Goal: Task Accomplishment & Management: Use online tool/utility

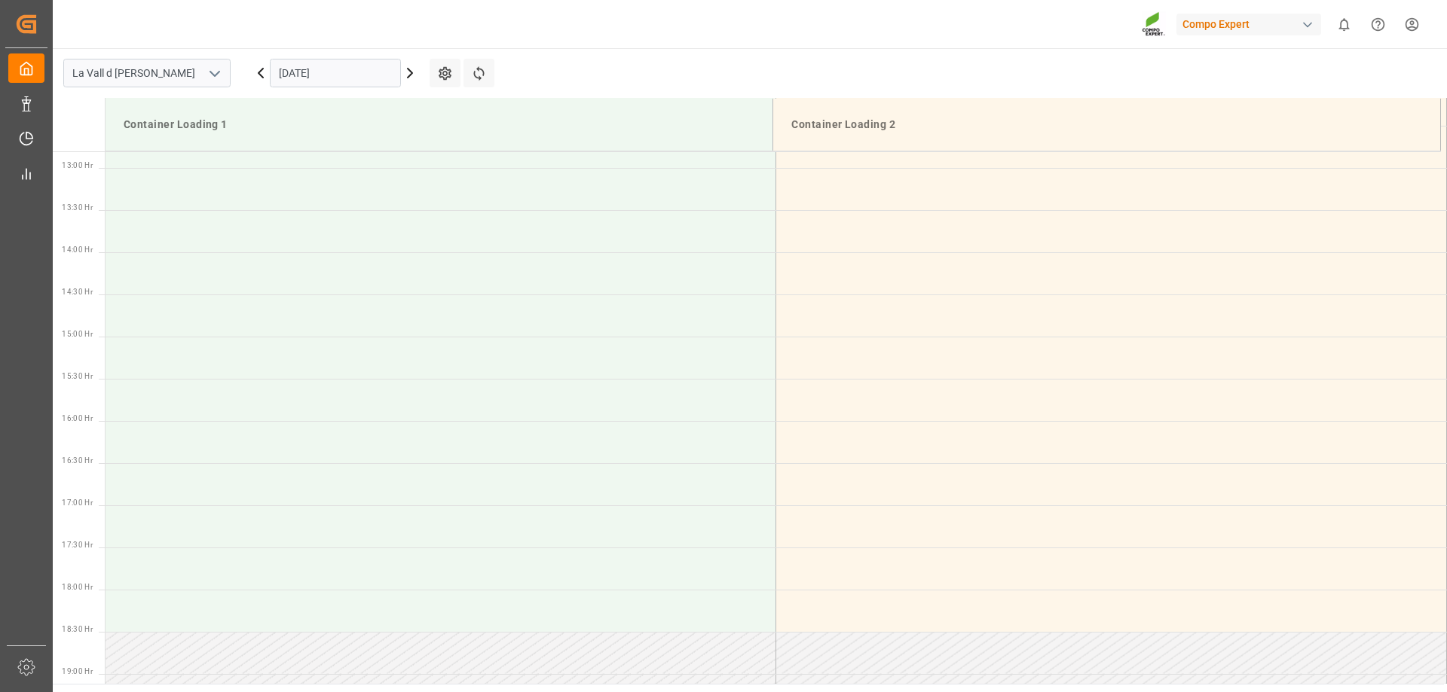
scroll to position [1087, 0]
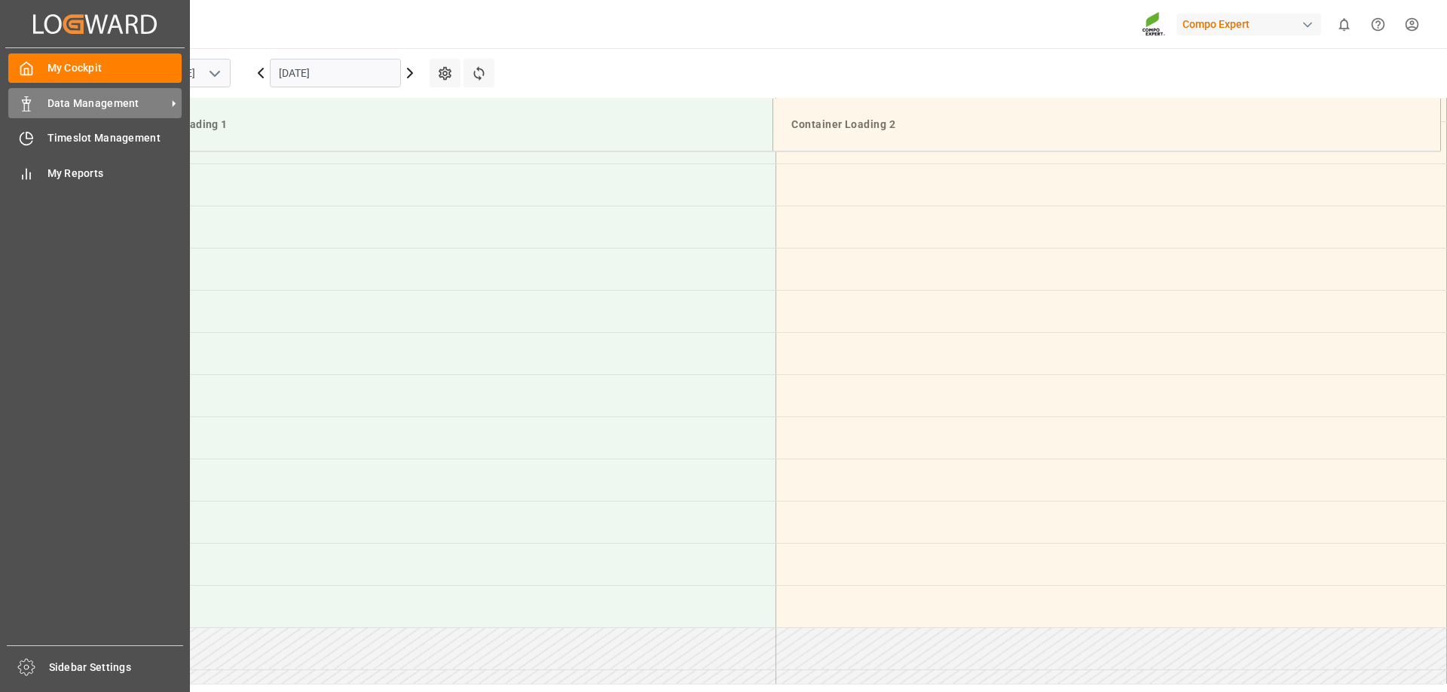
scroll to position [1087, 0]
click at [83, 102] on span "Data Management" at bounding box center [106, 104] width 119 height 16
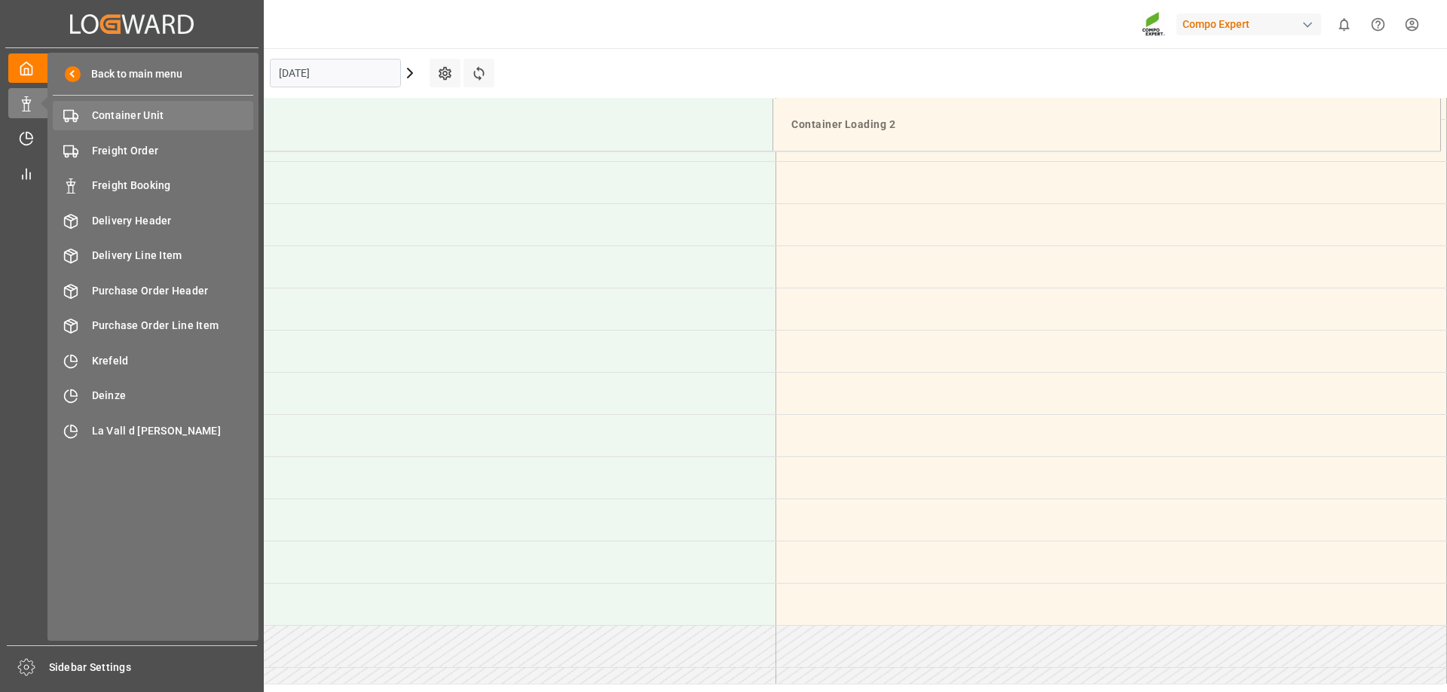
click at [158, 119] on span "Container Unit" at bounding box center [173, 116] width 162 height 16
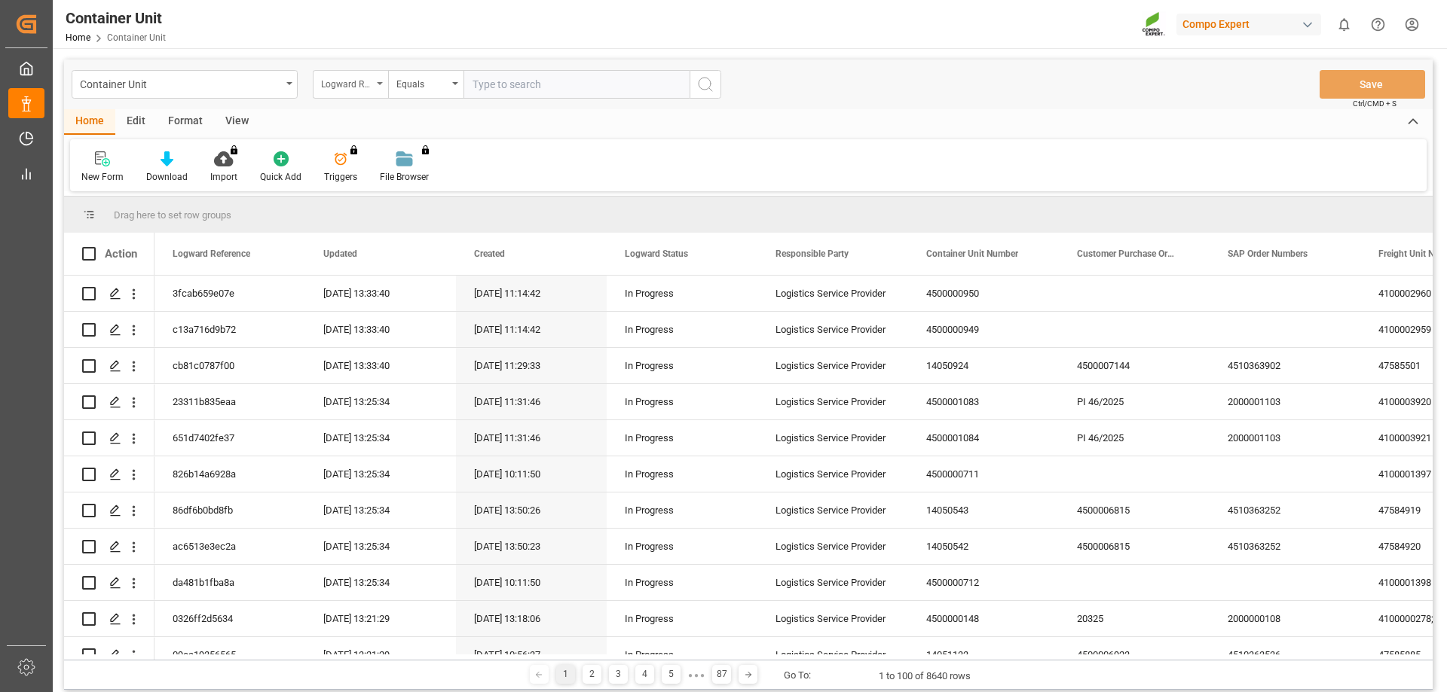
click at [347, 80] on div "Logward Reference" at bounding box center [346, 82] width 51 height 17
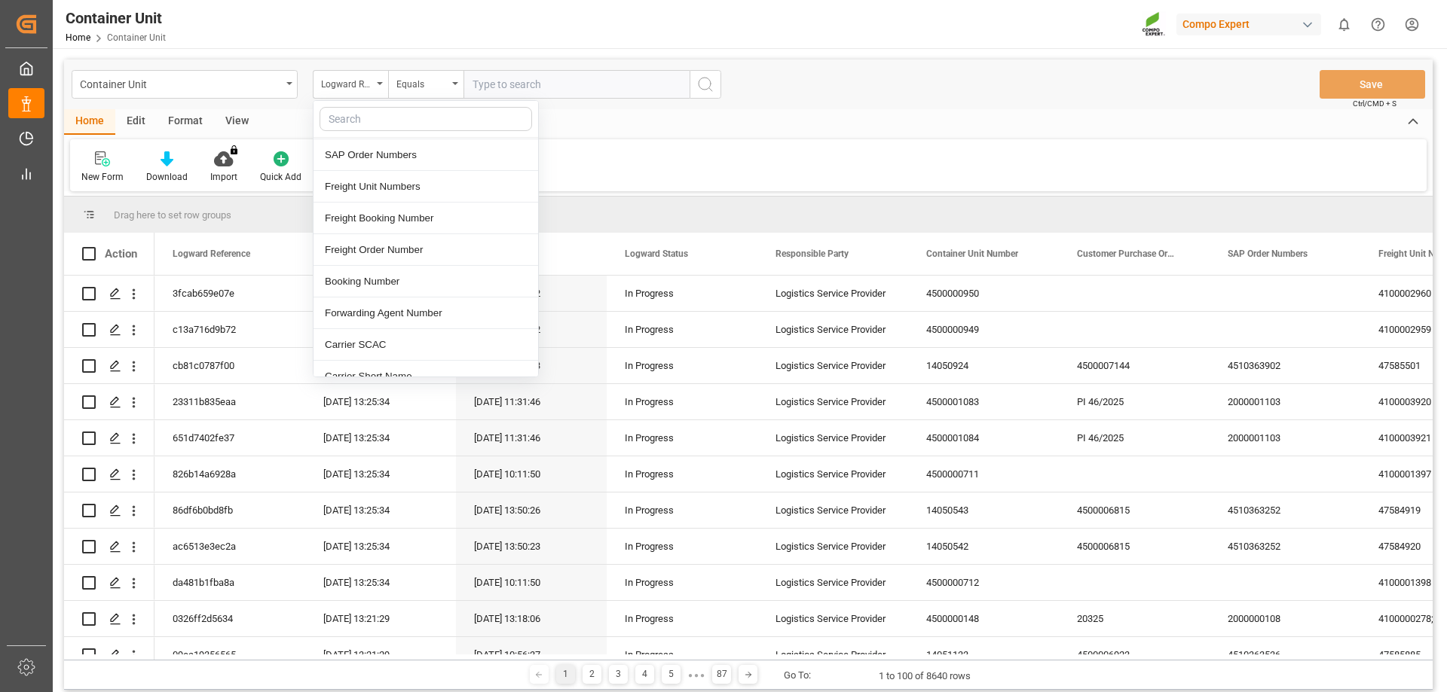
scroll to position [226, 0]
click at [408, 249] on div "Freight Order Number" at bounding box center [425, 244] width 225 height 32
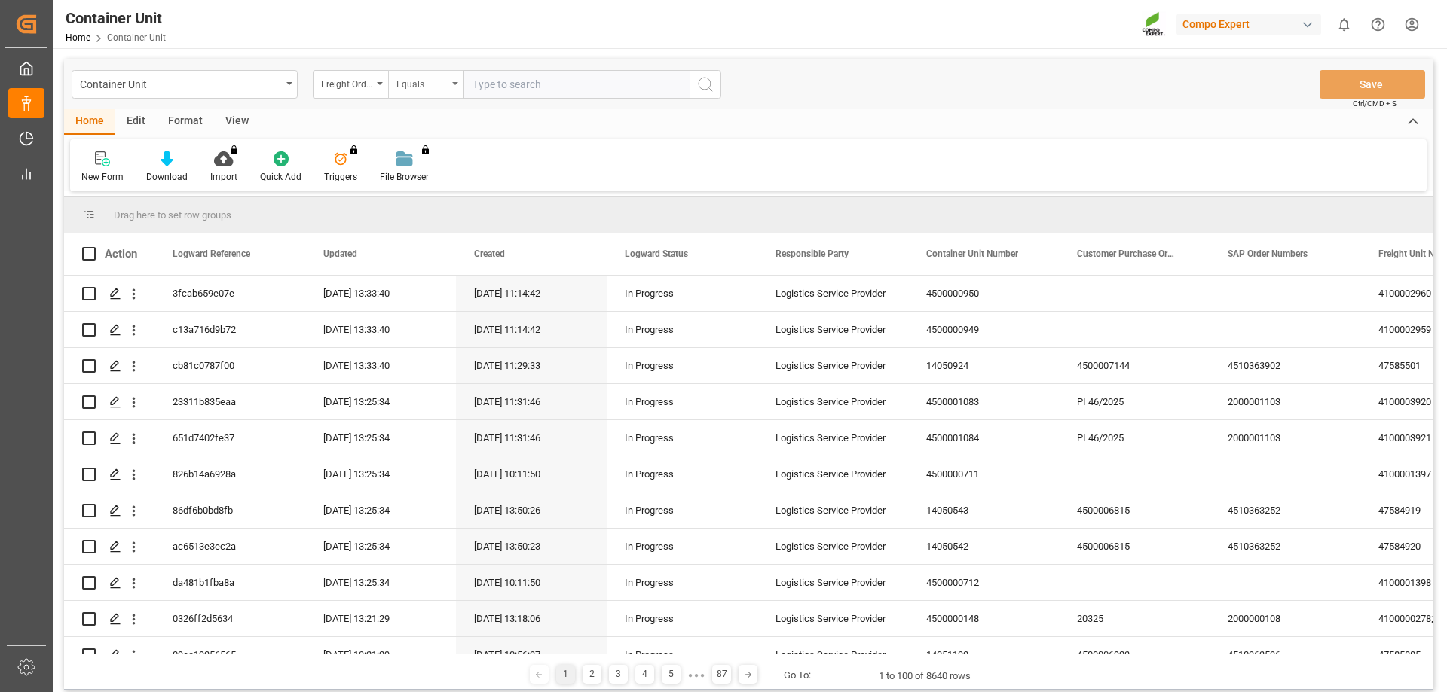
click at [433, 87] on div "Equals" at bounding box center [421, 82] width 51 height 17
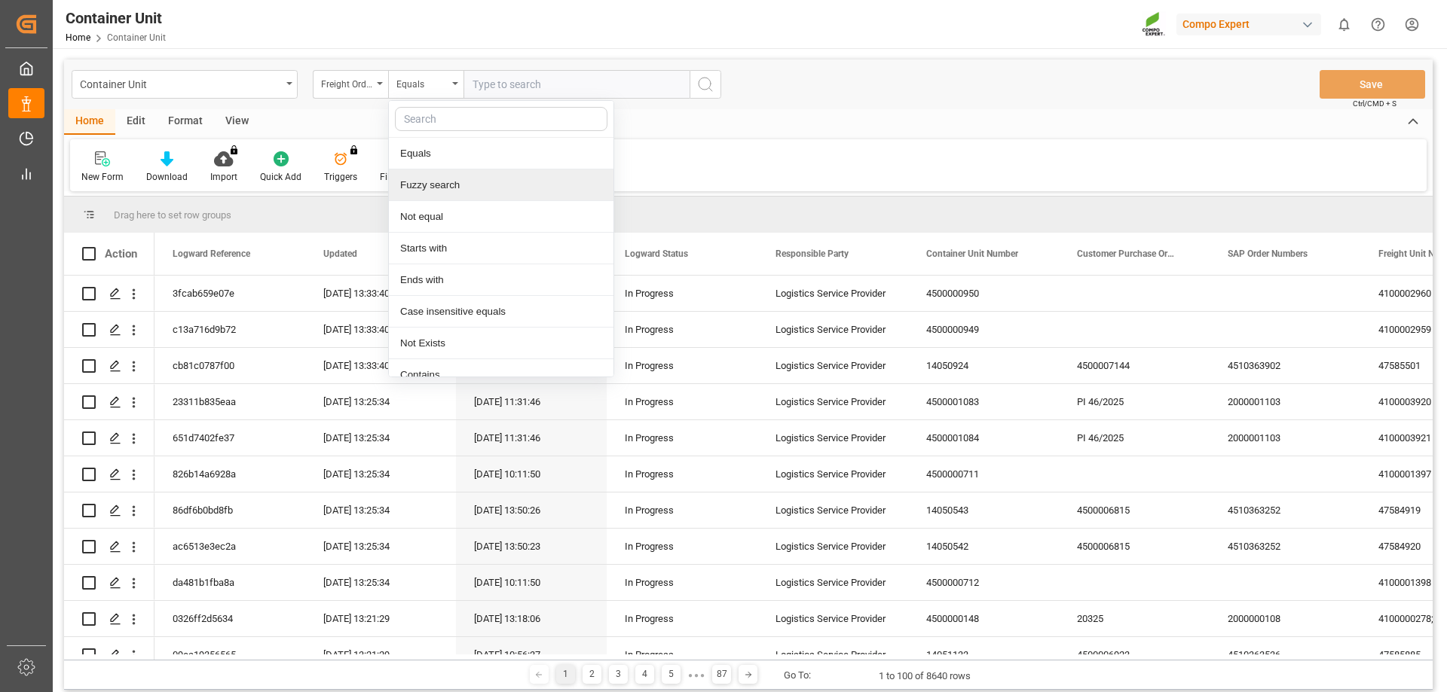
click at [454, 185] on div "Fuzzy search" at bounding box center [501, 186] width 225 height 32
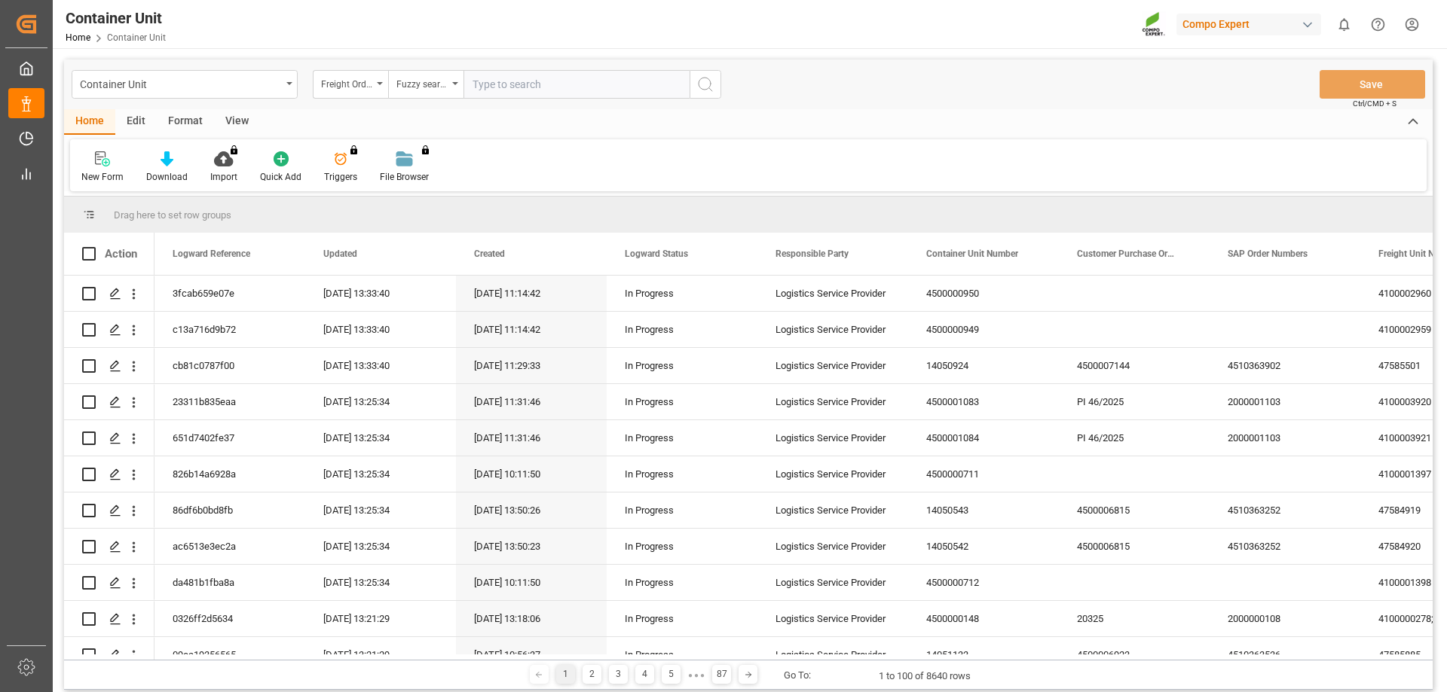
click at [495, 75] on input "text" at bounding box center [576, 84] width 226 height 29
click at [482, 84] on input "text" at bounding box center [576, 84] width 226 height 29
type input "14053254"
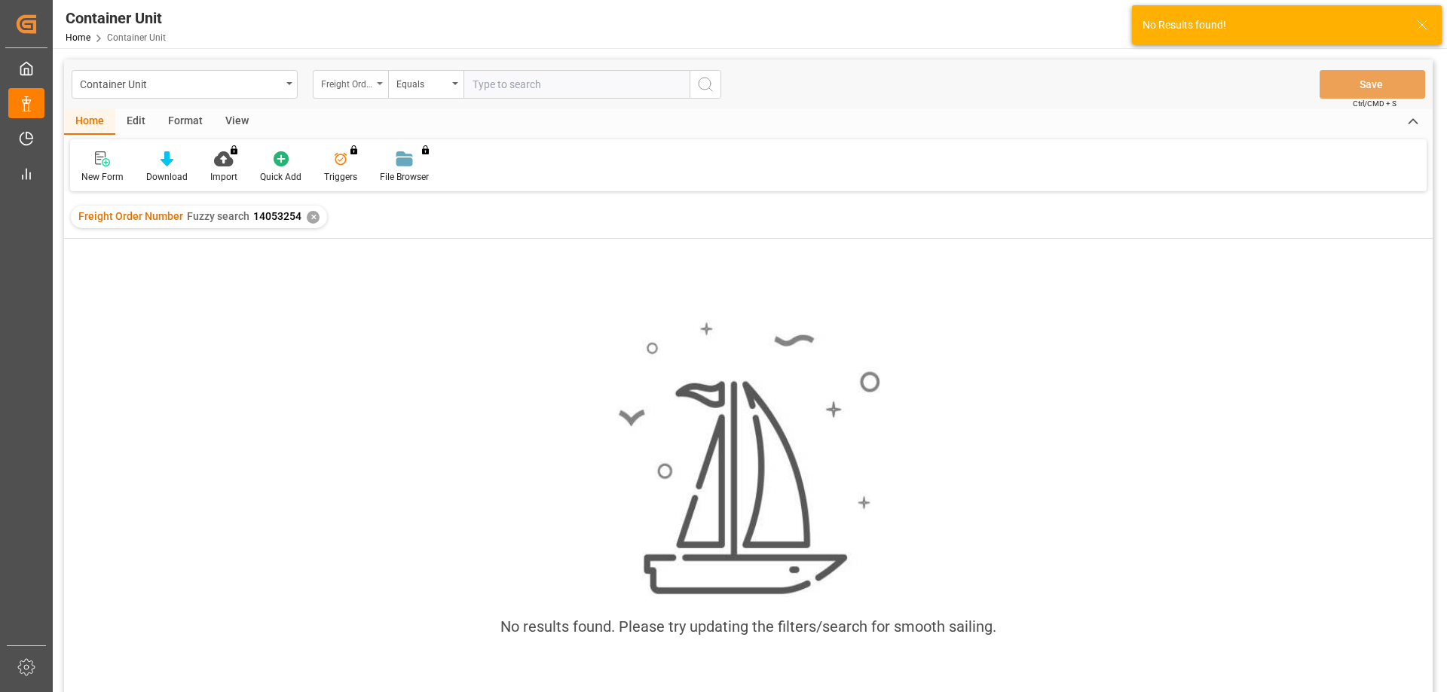
click at [378, 87] on div "Freight Order Number" at bounding box center [350, 84] width 75 height 29
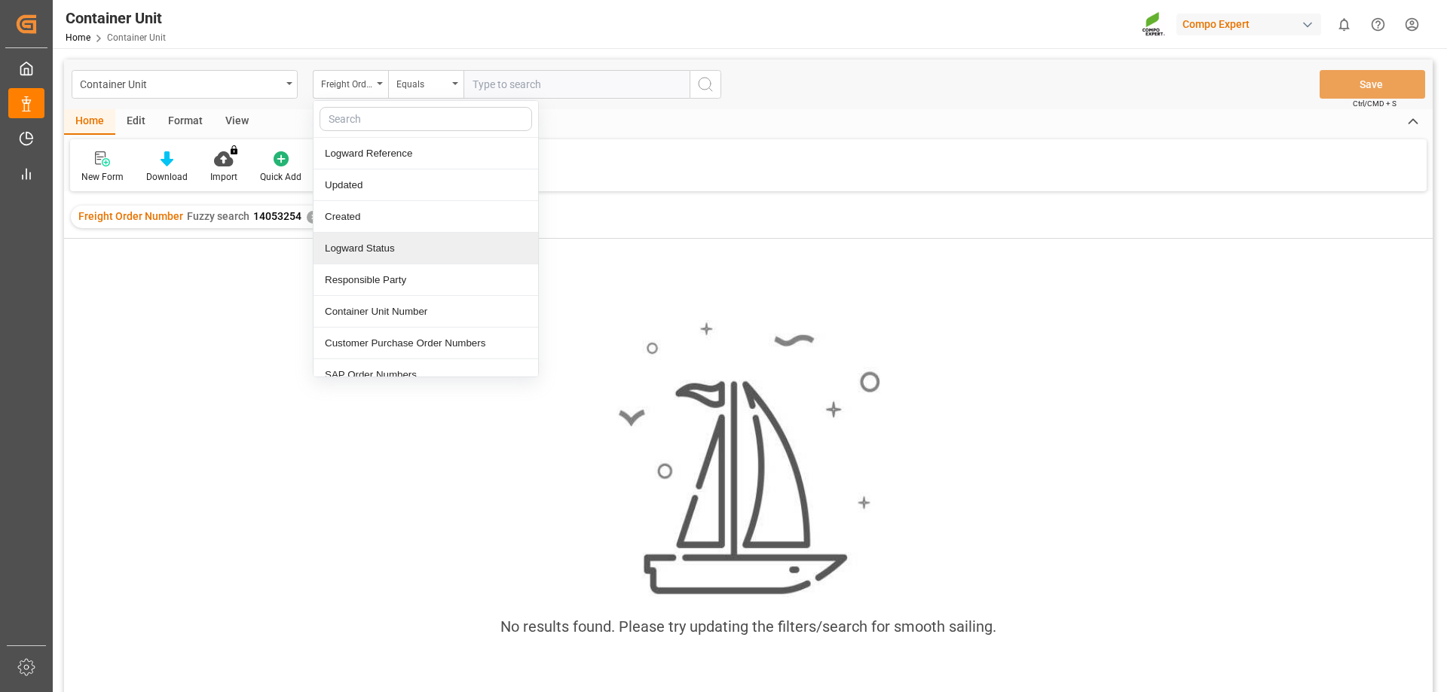
scroll to position [151, 0]
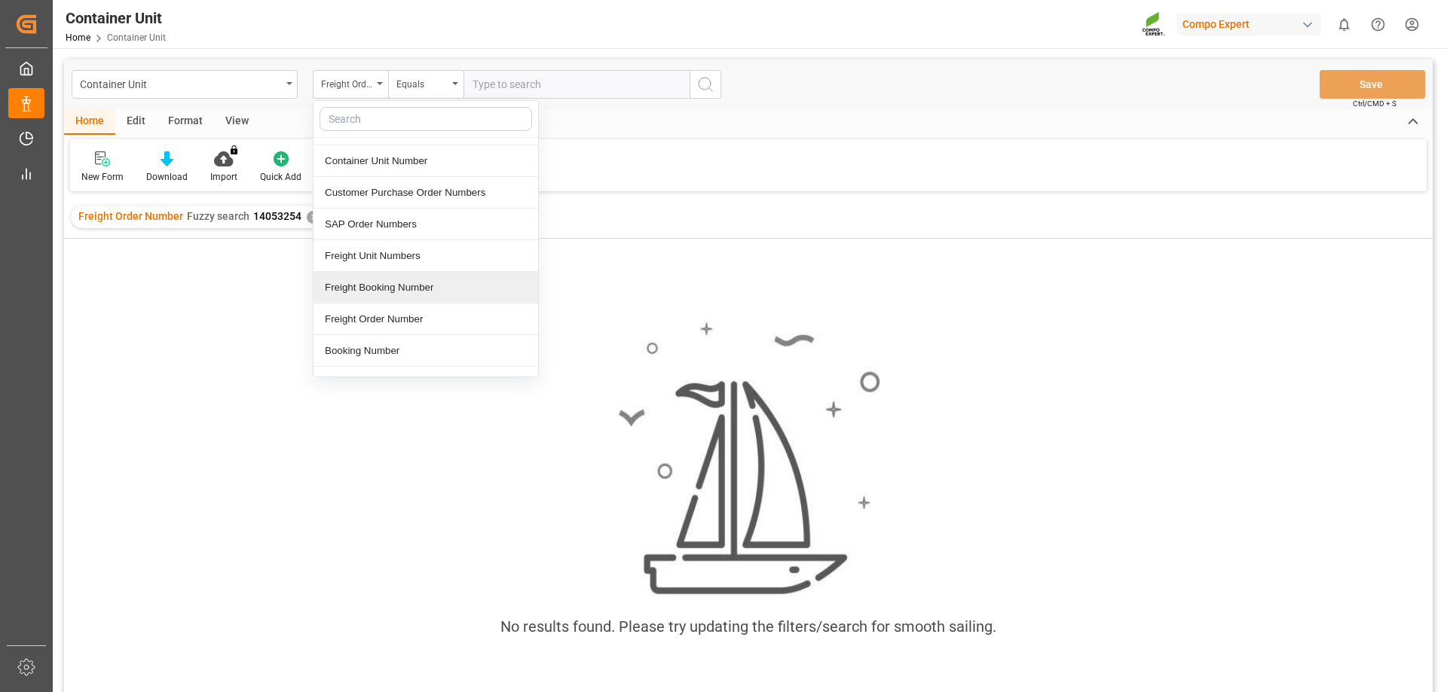
click at [399, 292] on div "Freight Booking Number" at bounding box center [425, 288] width 225 height 32
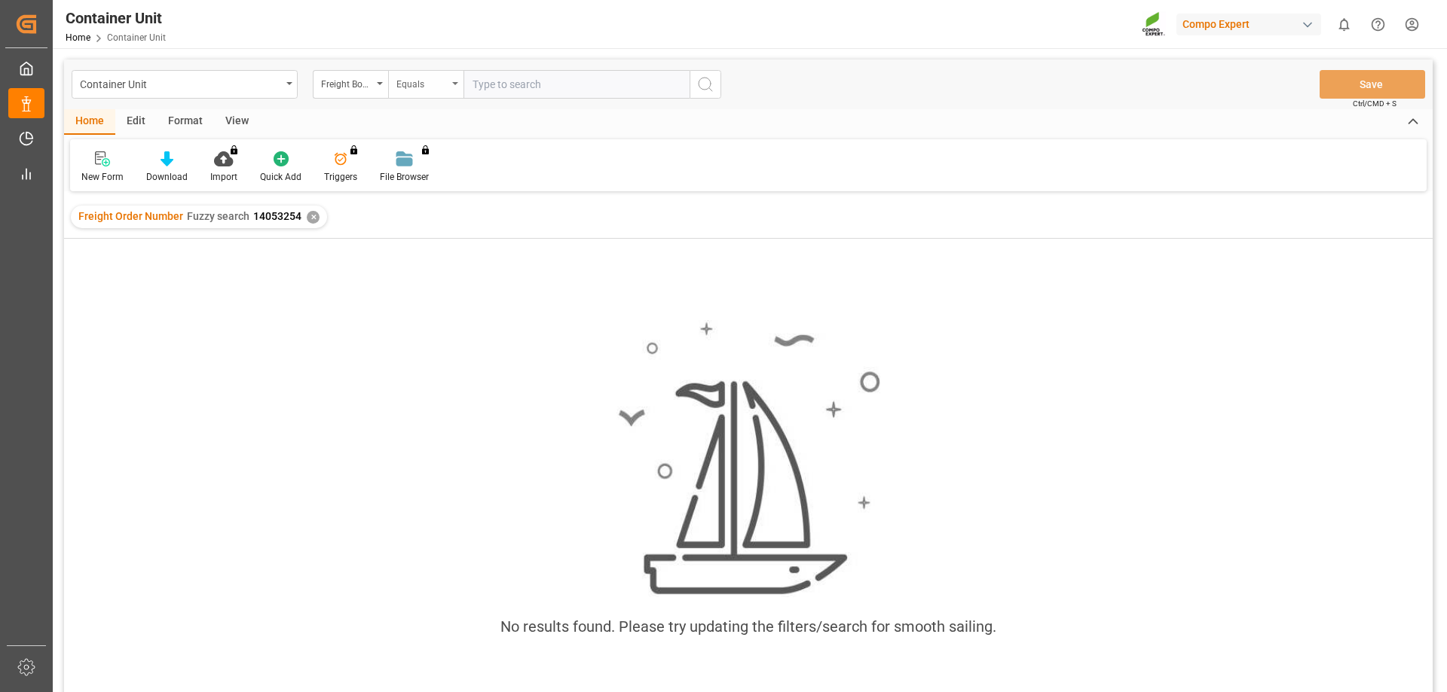
click at [438, 84] on div "Equals" at bounding box center [421, 82] width 51 height 17
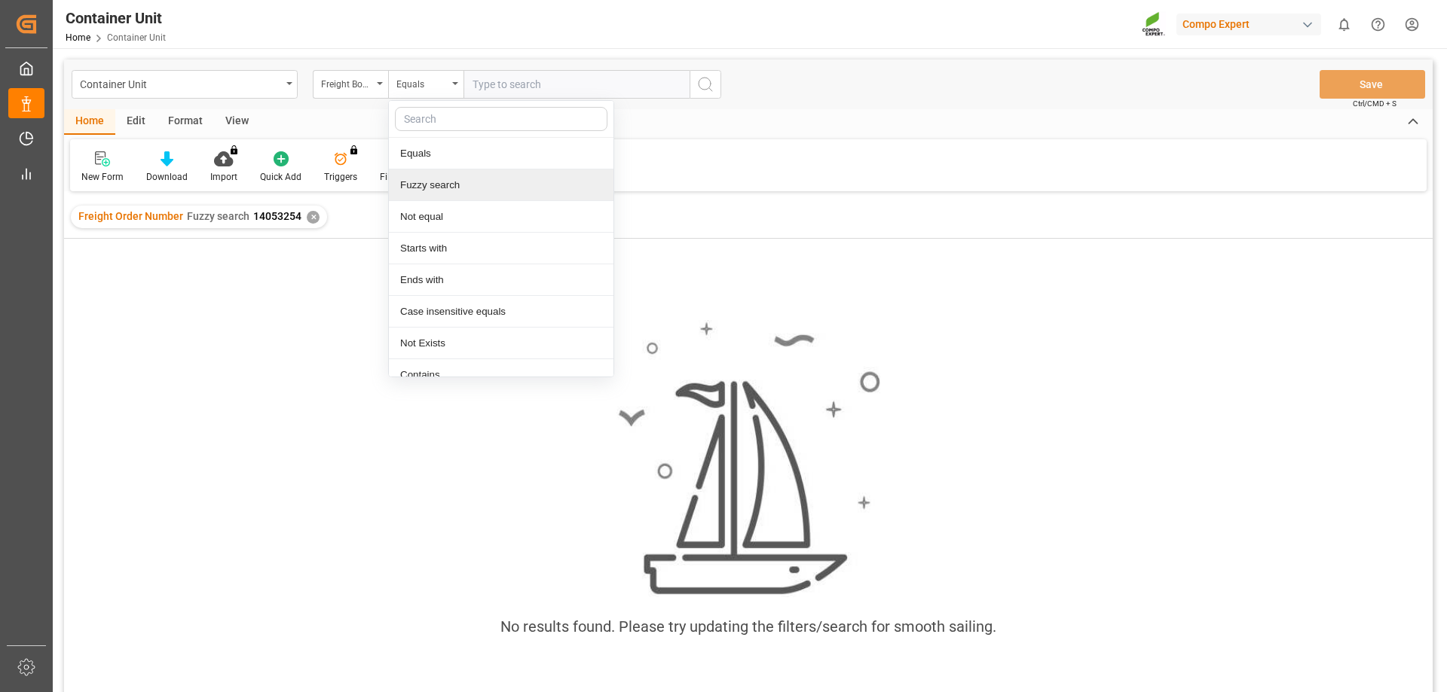
click at [445, 180] on div "Fuzzy search" at bounding box center [501, 186] width 225 height 32
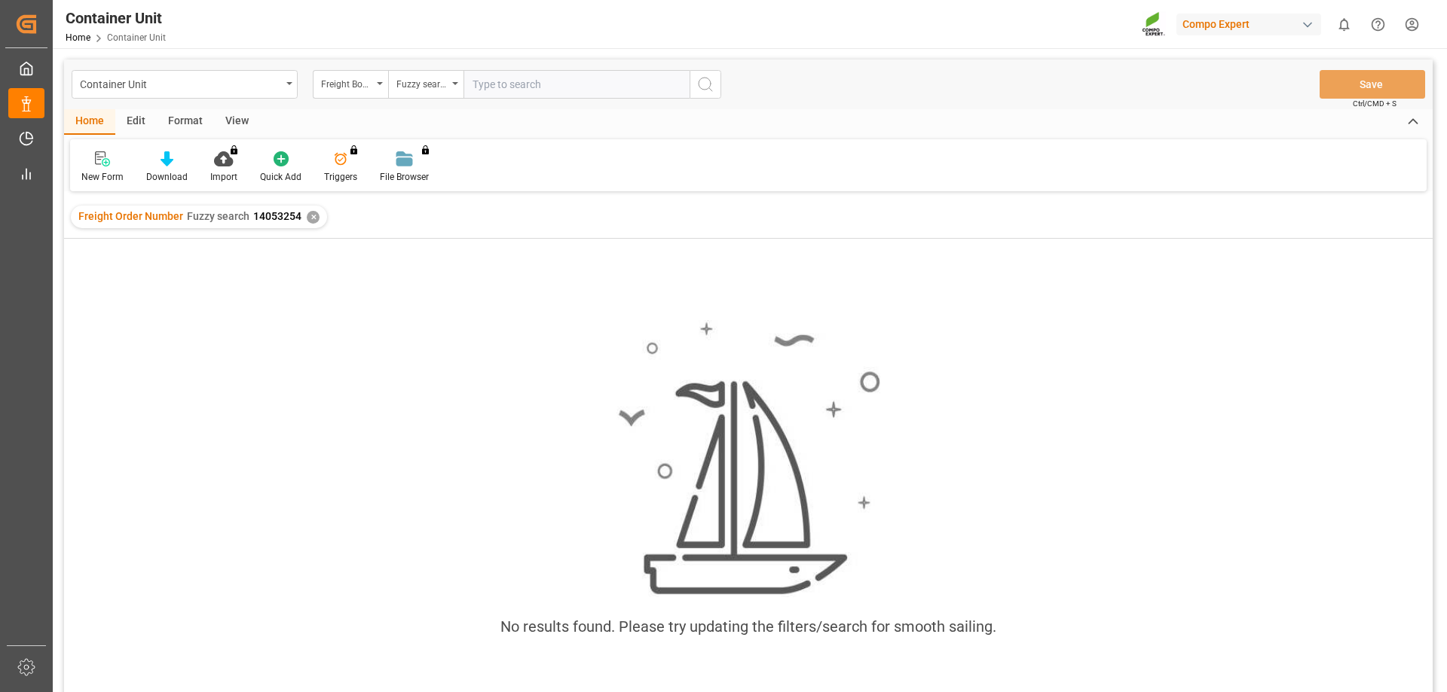
click at [506, 80] on input "text" at bounding box center [576, 84] width 226 height 29
click at [311, 220] on div "✕" at bounding box center [313, 217] width 13 height 13
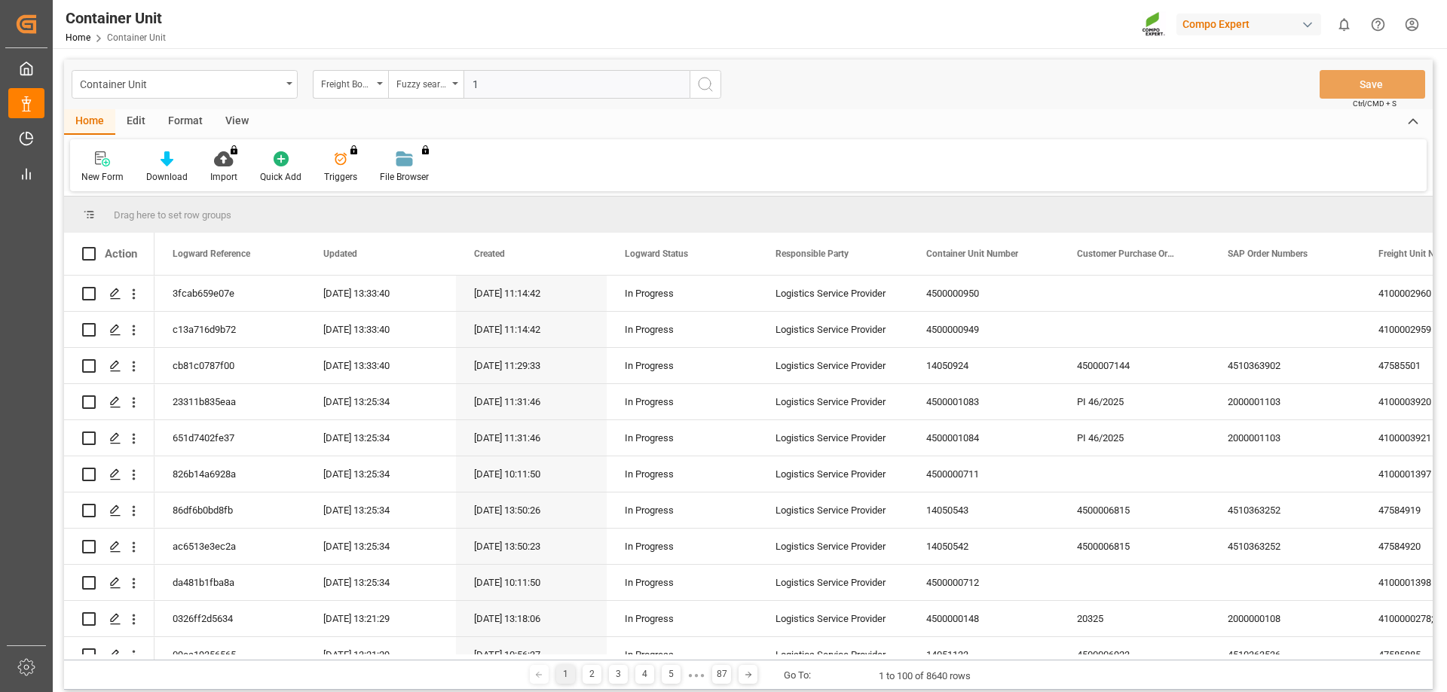
click at [485, 78] on input "1" at bounding box center [576, 84] width 226 height 29
type input "14053254"
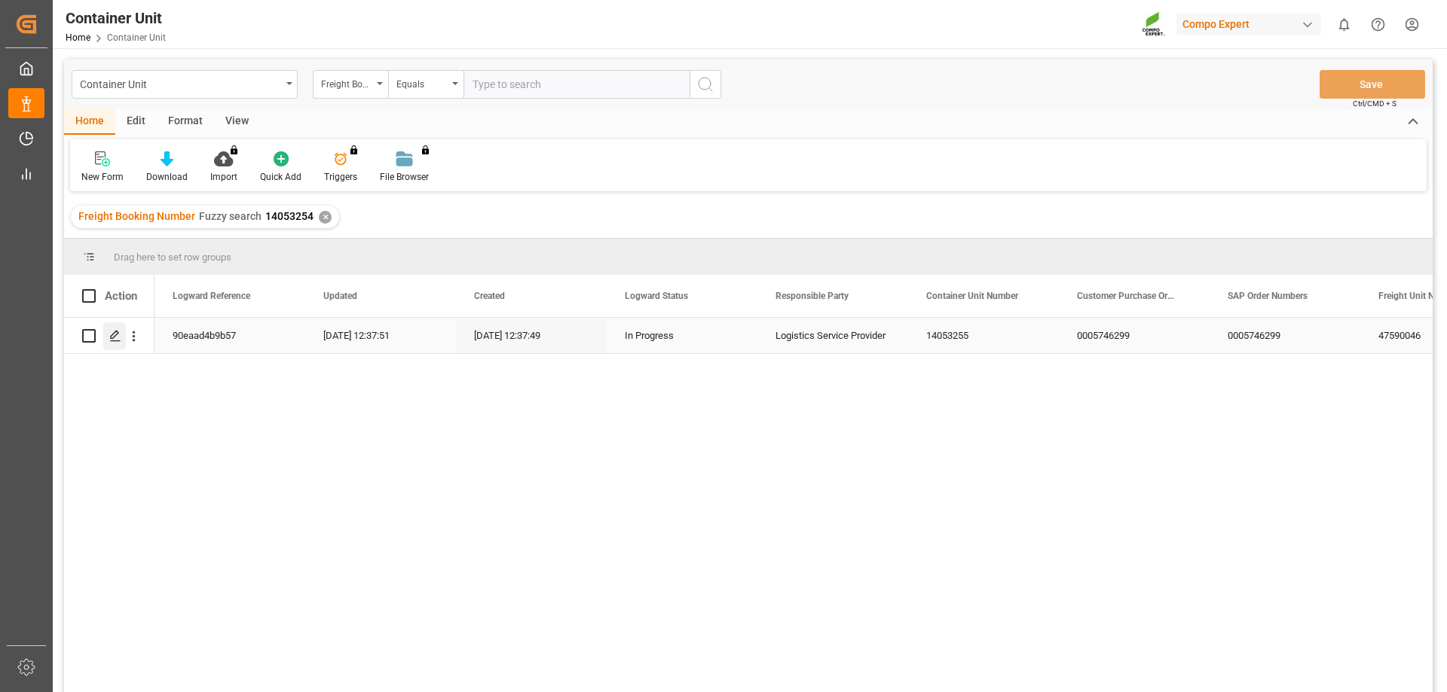
click at [112, 335] on polygon "Press SPACE to select this row." at bounding box center [115, 336] width 8 height 8
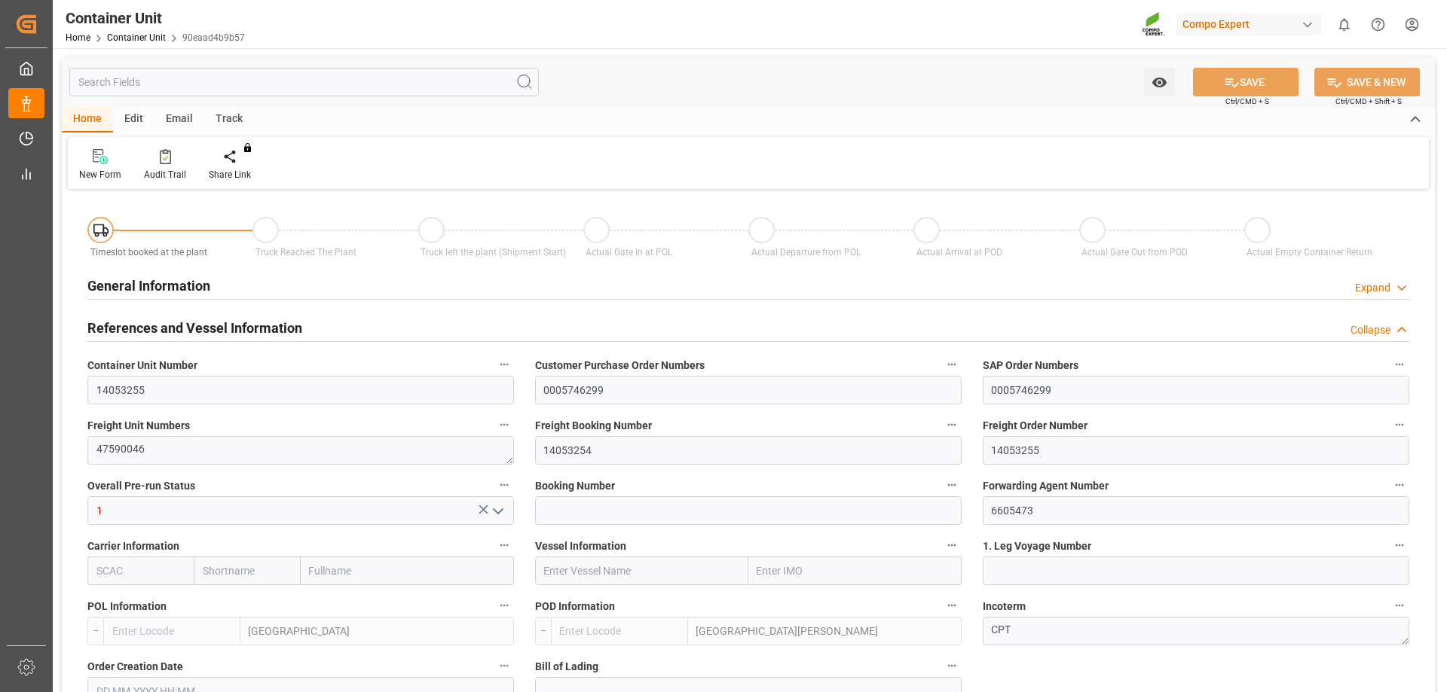
type input "ESVLC"
type input "ESSCT"
type input "0"
type input "20"
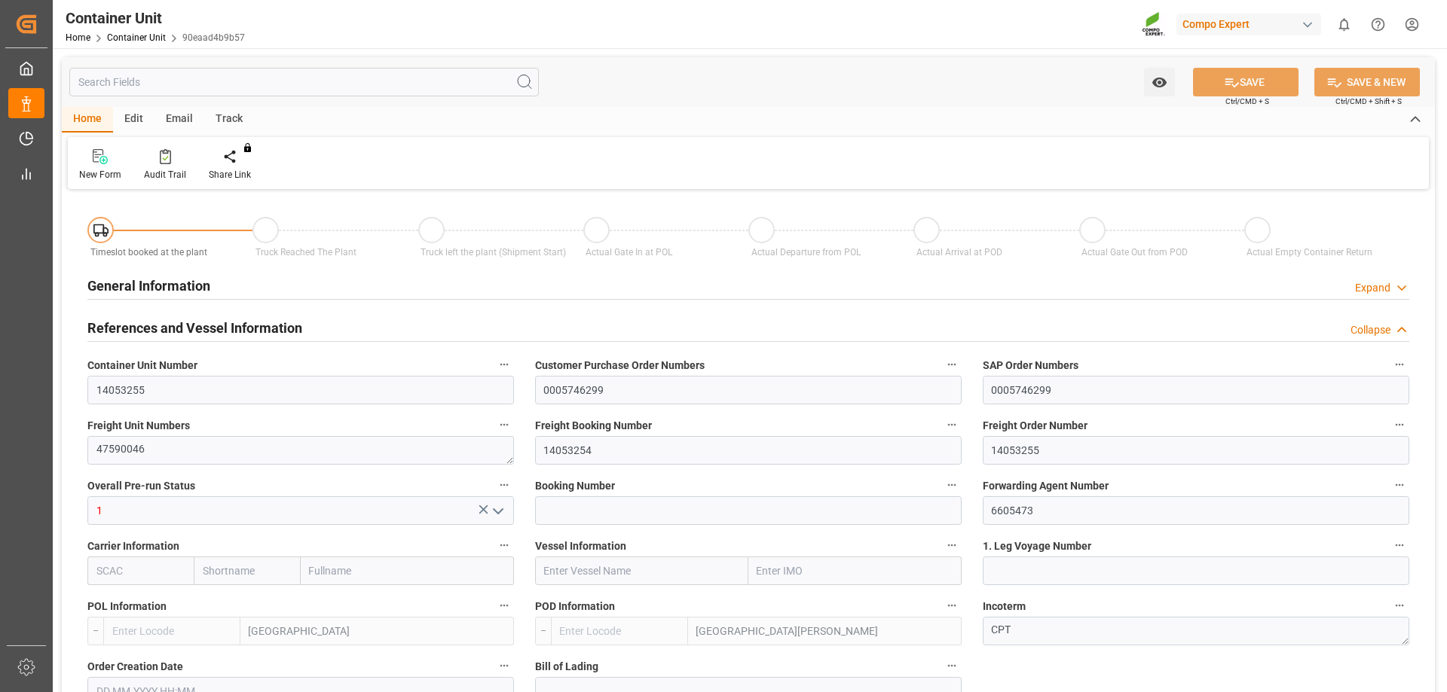
type input "25418"
type input "01.10.2025 12:37"
type input "02.10.2025"
click at [237, 165] on div "Create Timeslot" at bounding box center [240, 164] width 87 height 33
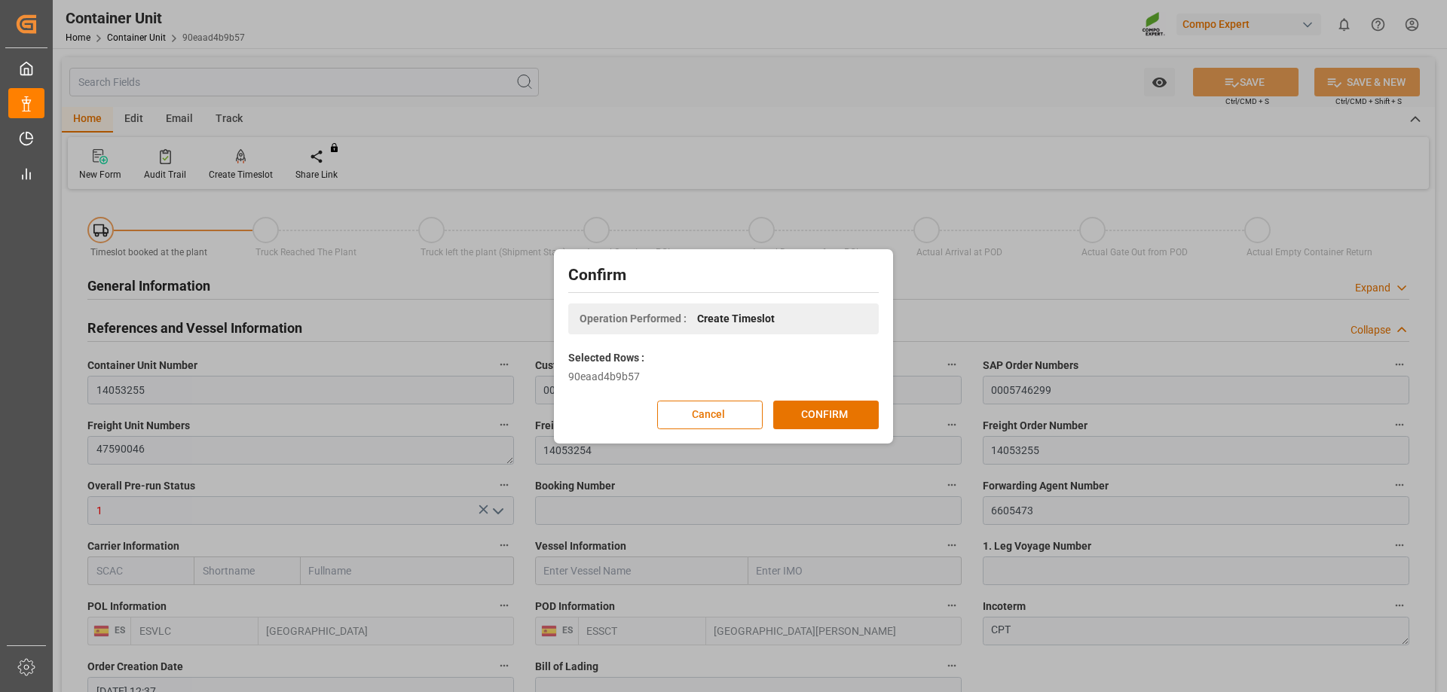
click at [803, 397] on div "Confirm Operation Performed : Create Timeslot Selected Rows : 90eaad4b9b57 Canc…" at bounding box center [724, 346] width 332 height 187
click at [838, 420] on button "CONFIRM" at bounding box center [825, 415] width 105 height 29
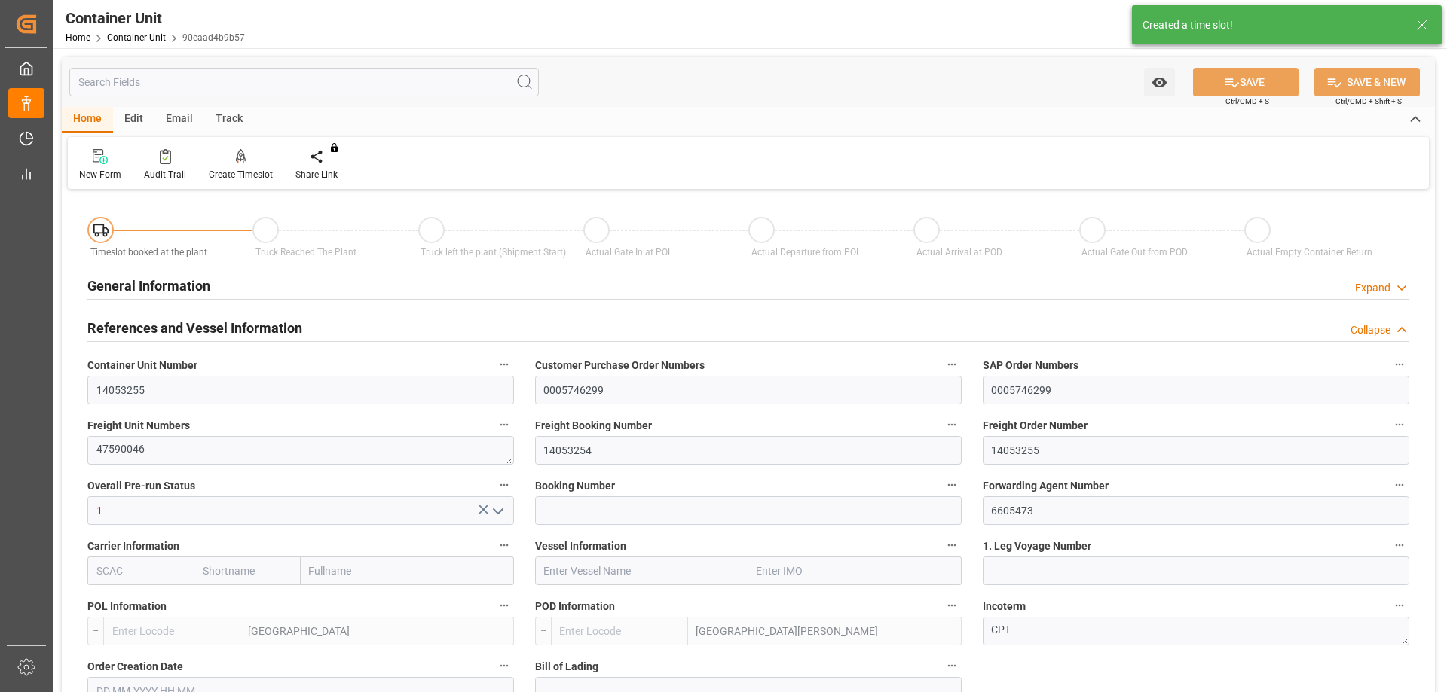
type input "ESVLC"
type input "ESSCT"
type input "7"
type input "0"
type input "8"
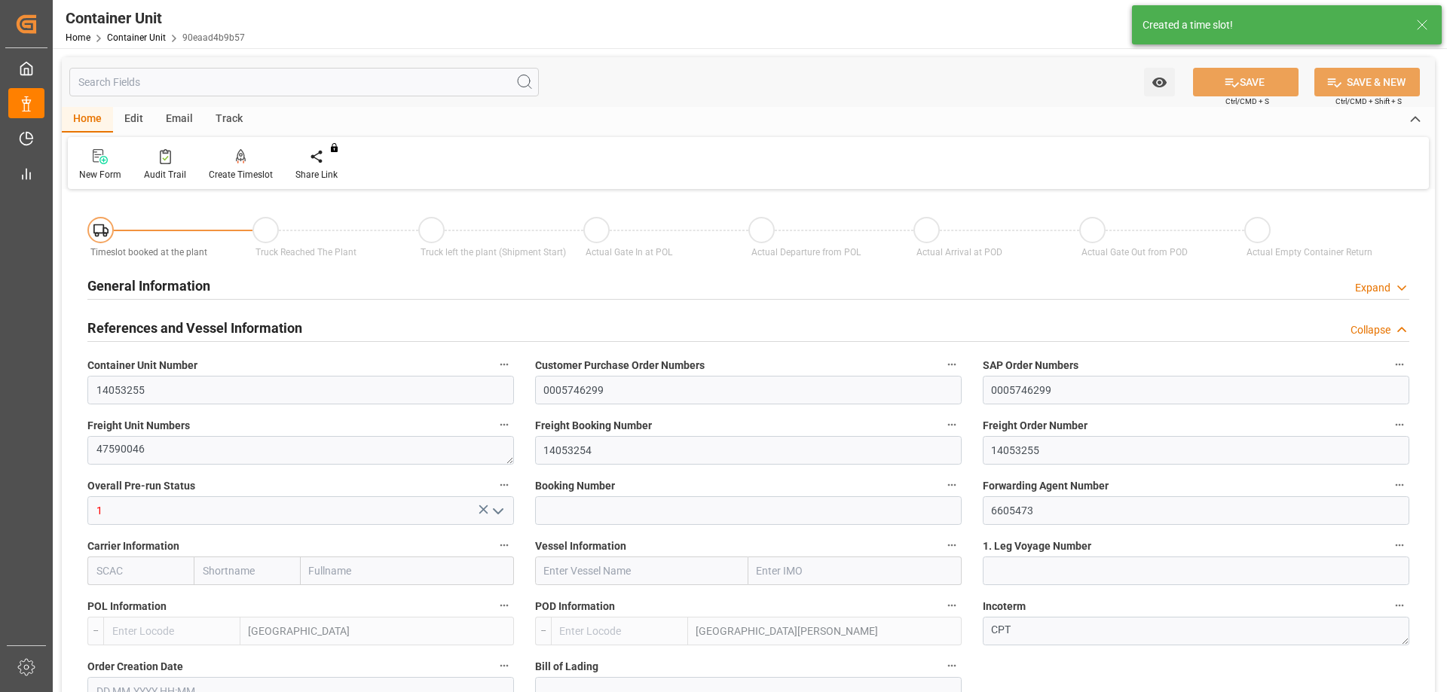
type input "0"
type input "20"
type input "25418"
type input "01.10.2025 12:37"
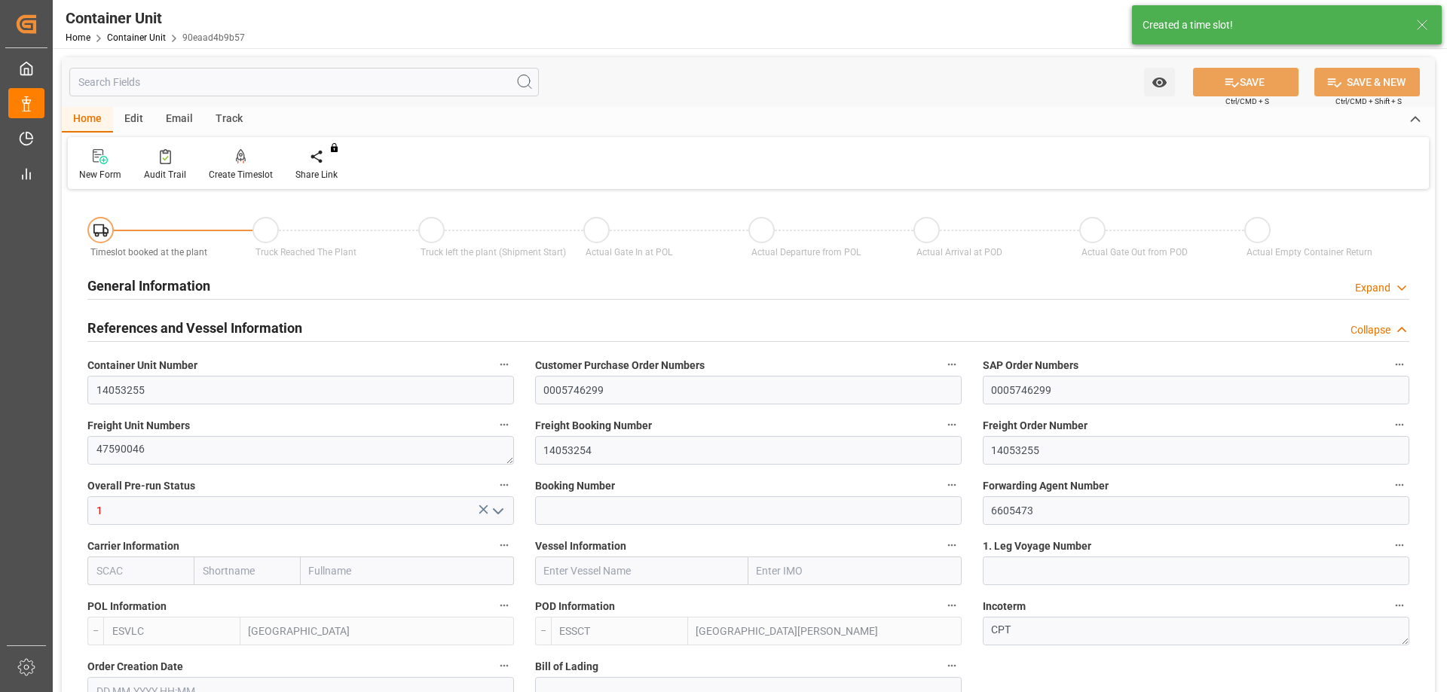
type input "02.10.2025"
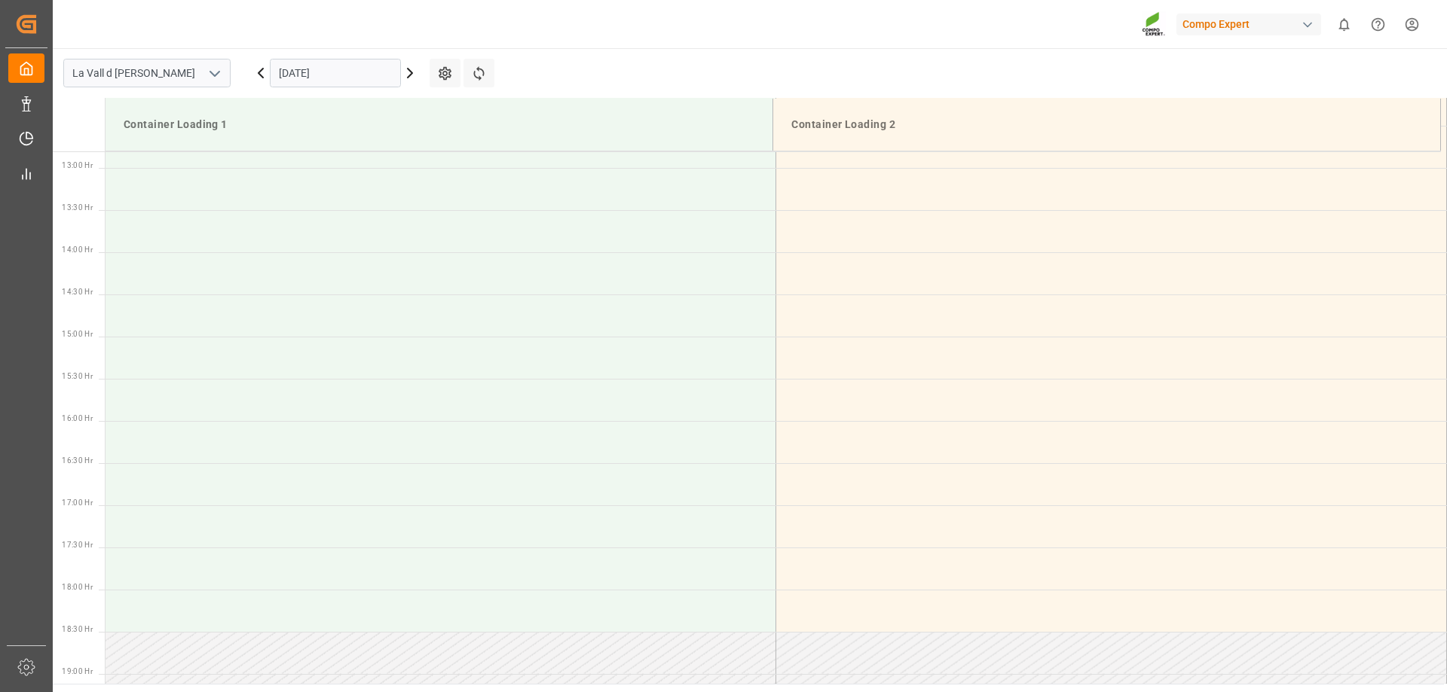
scroll to position [1087, 0]
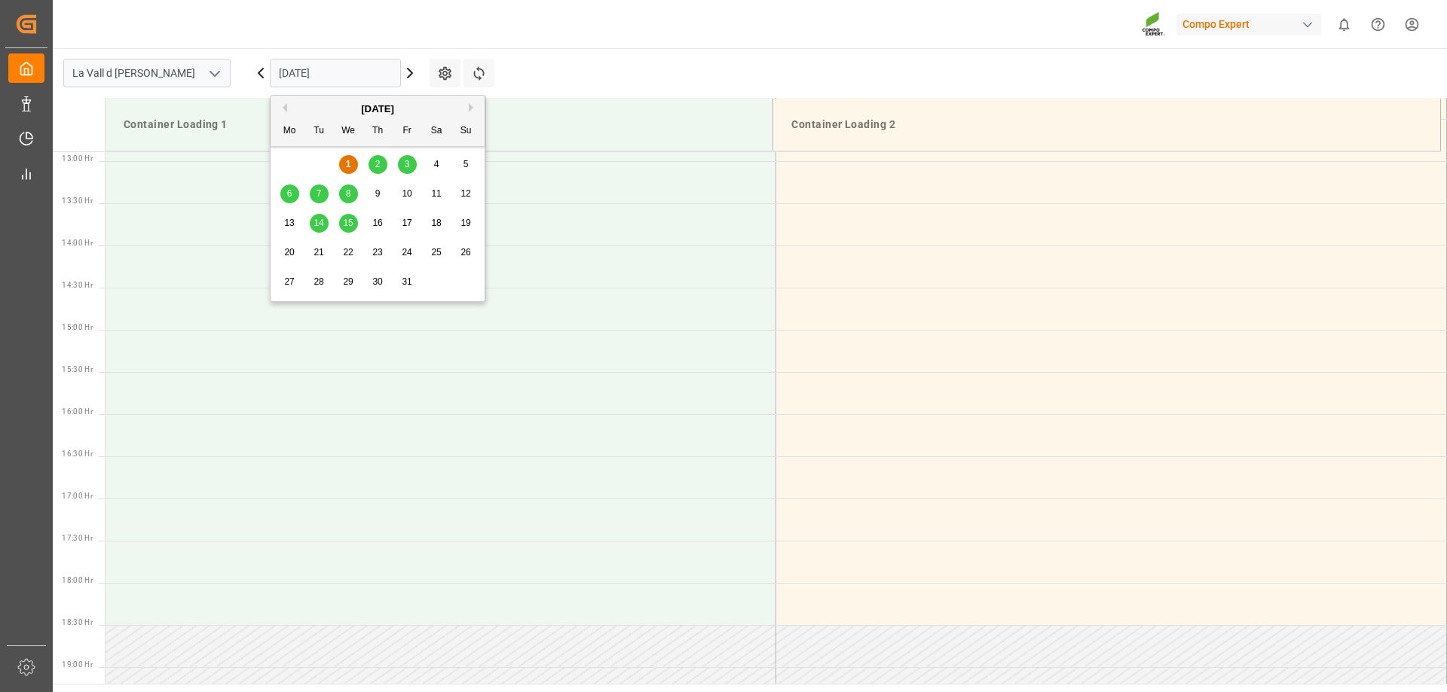
click at [362, 74] on input "[DATE]" at bounding box center [335, 73] width 131 height 29
click at [372, 159] on div "2" at bounding box center [377, 165] width 19 height 18
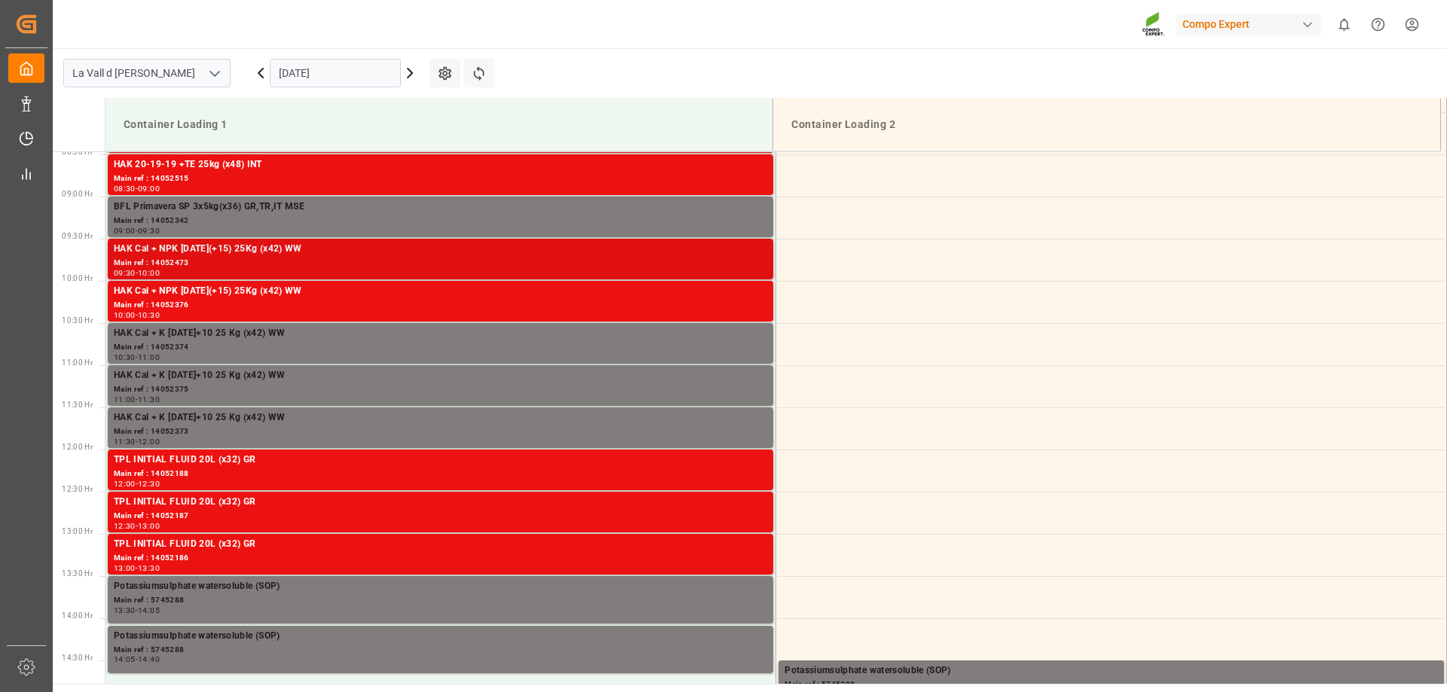
scroll to position [786, 0]
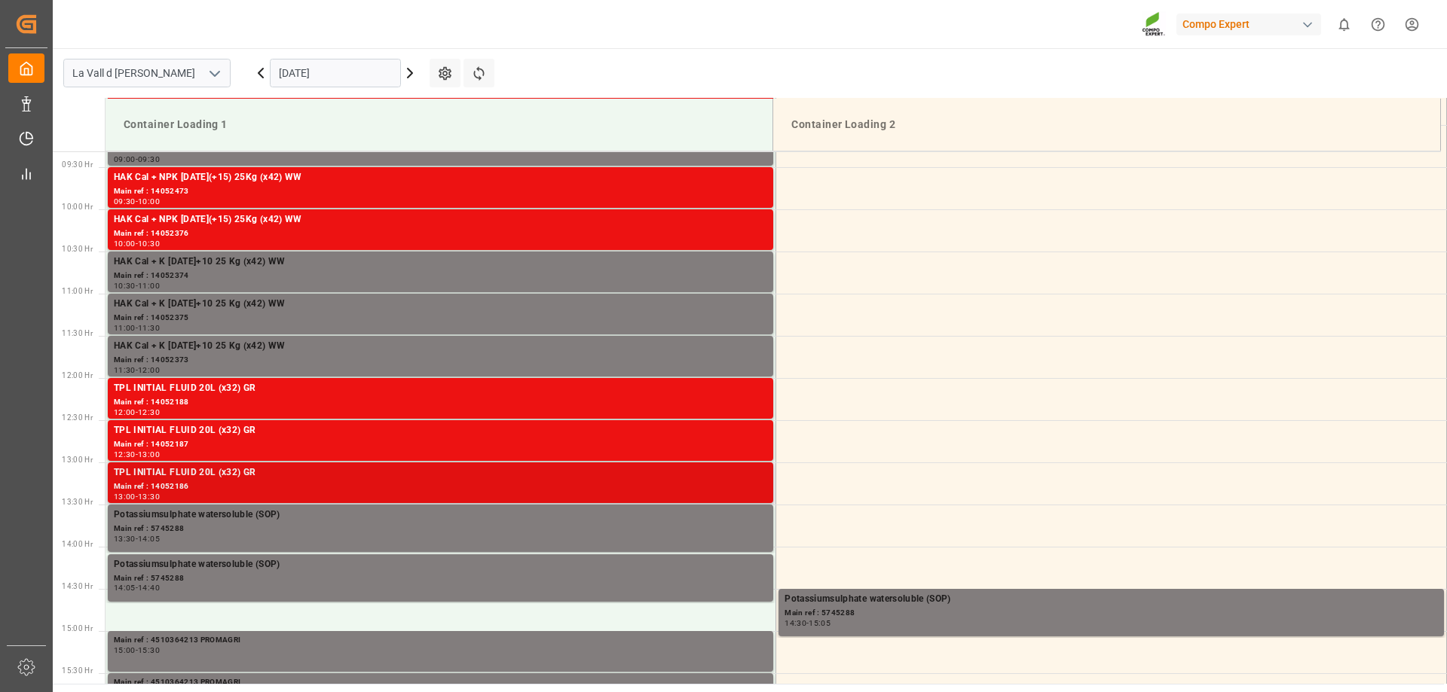
click at [213, 472] on div "TPL INITIAL FLUID 20L (x32) GR" at bounding box center [440, 473] width 653 height 15
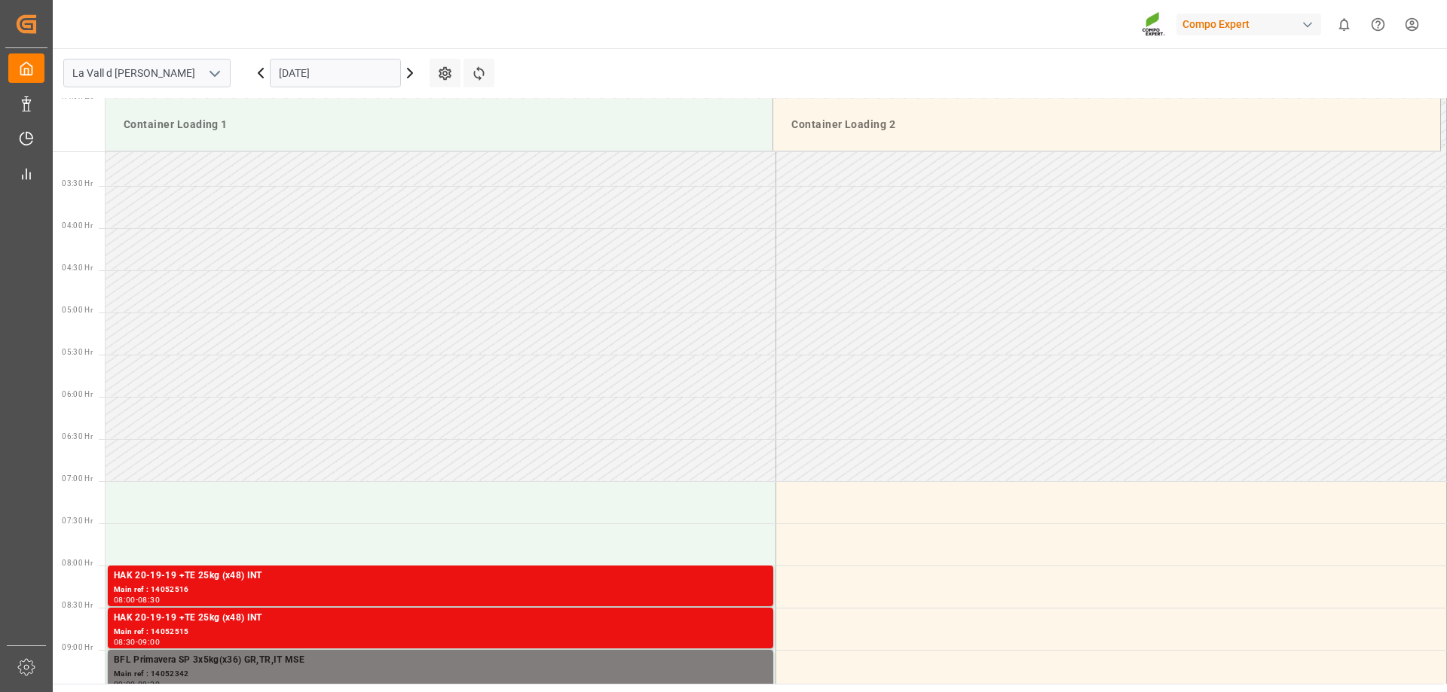
scroll to position [183, 0]
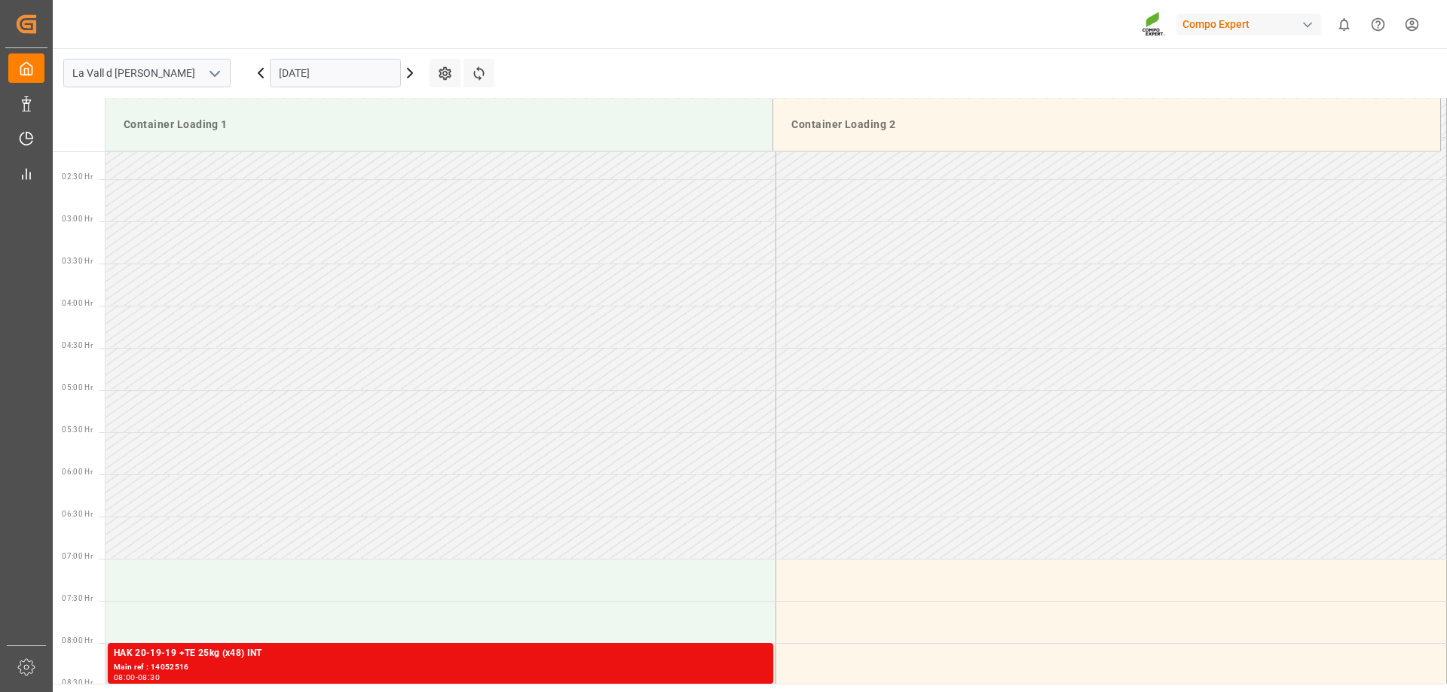
click at [369, 75] on input "02.10.2025" at bounding box center [335, 73] width 131 height 29
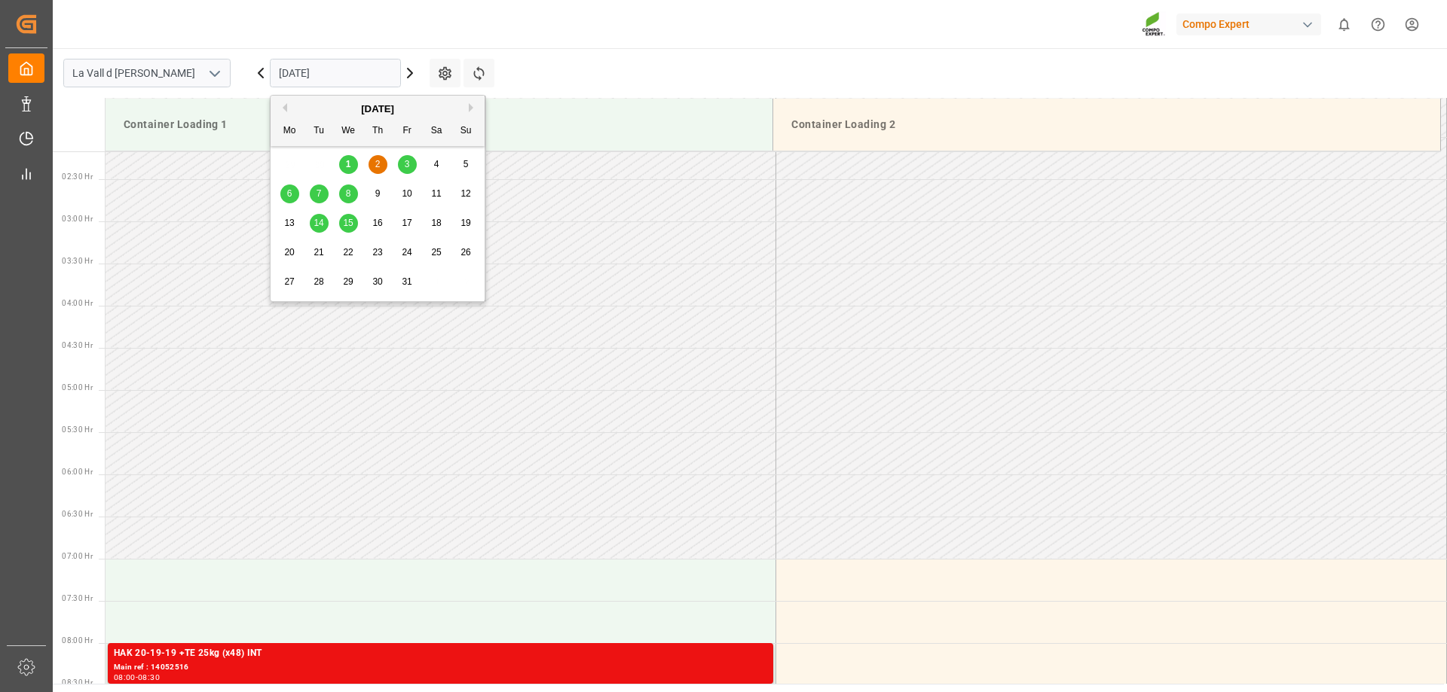
click at [406, 168] on span "3" at bounding box center [407, 164] width 5 height 11
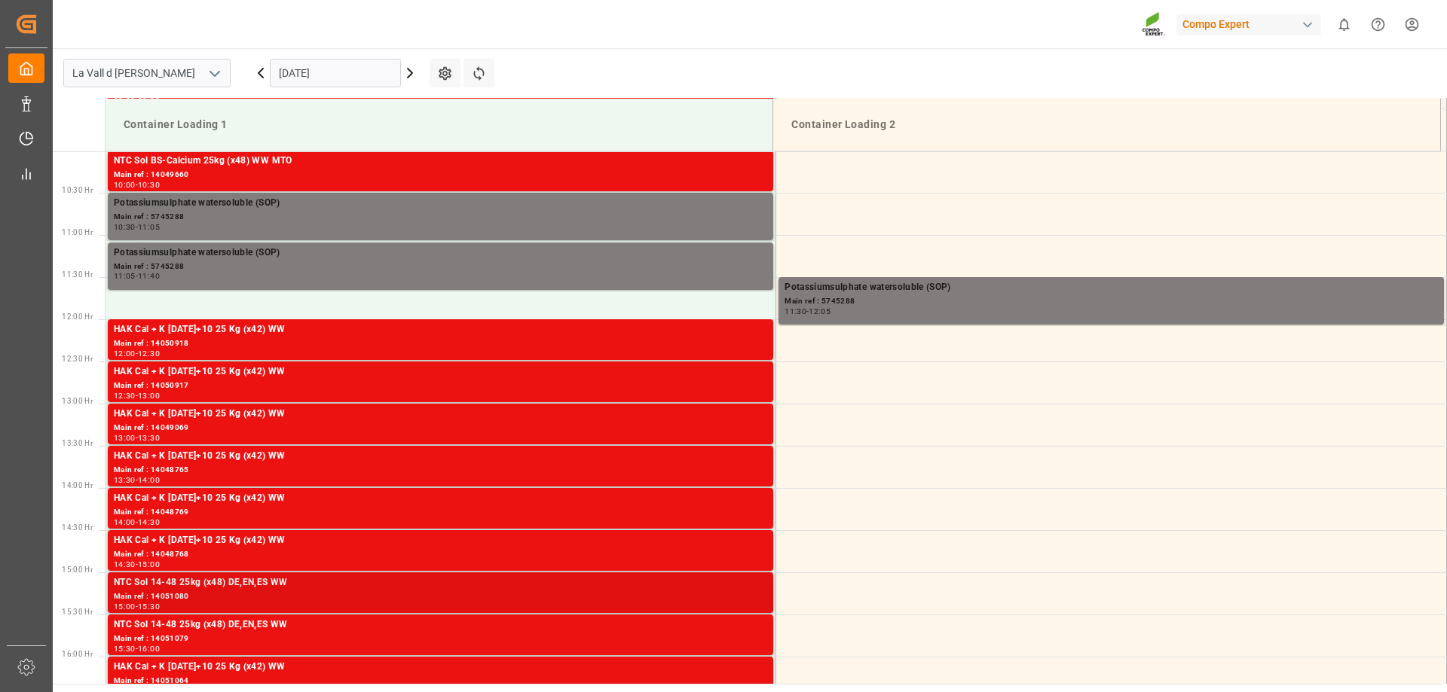
scroll to position [786, 0]
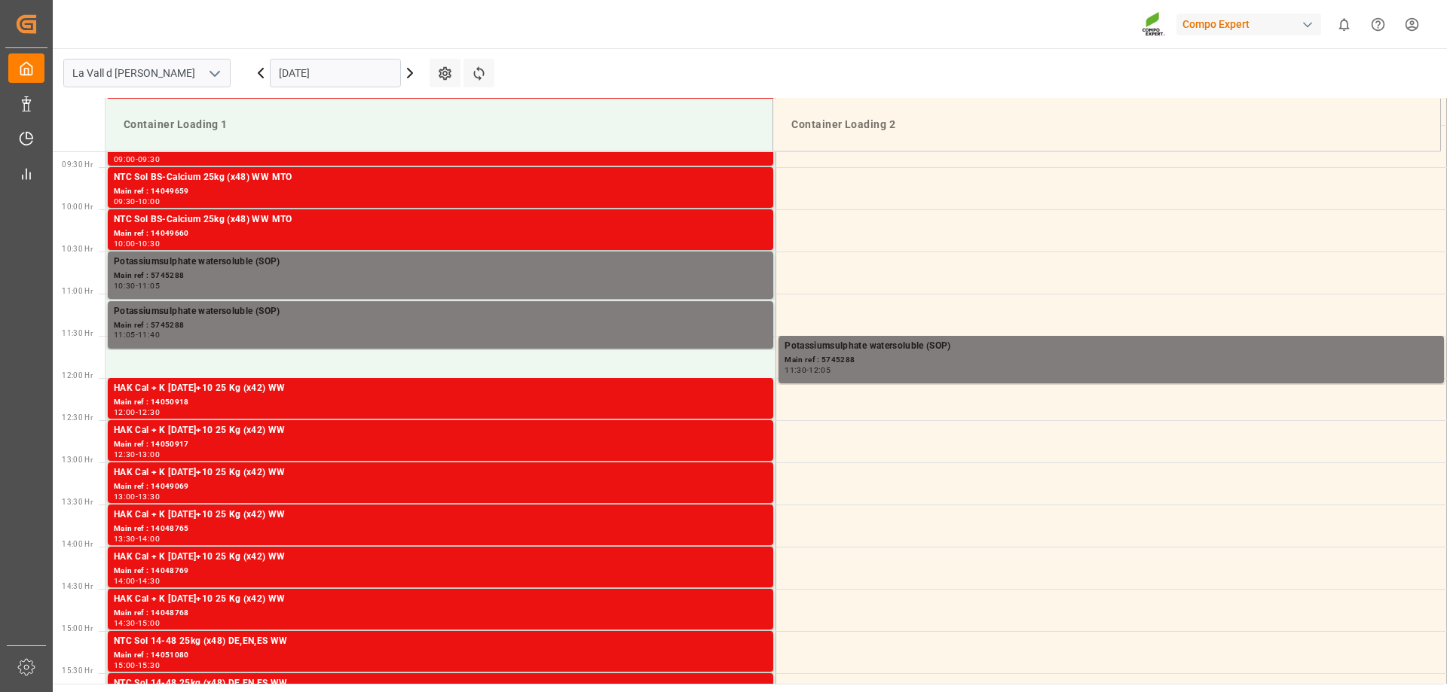
click at [355, 65] on input "03.10.2025" at bounding box center [335, 73] width 131 height 29
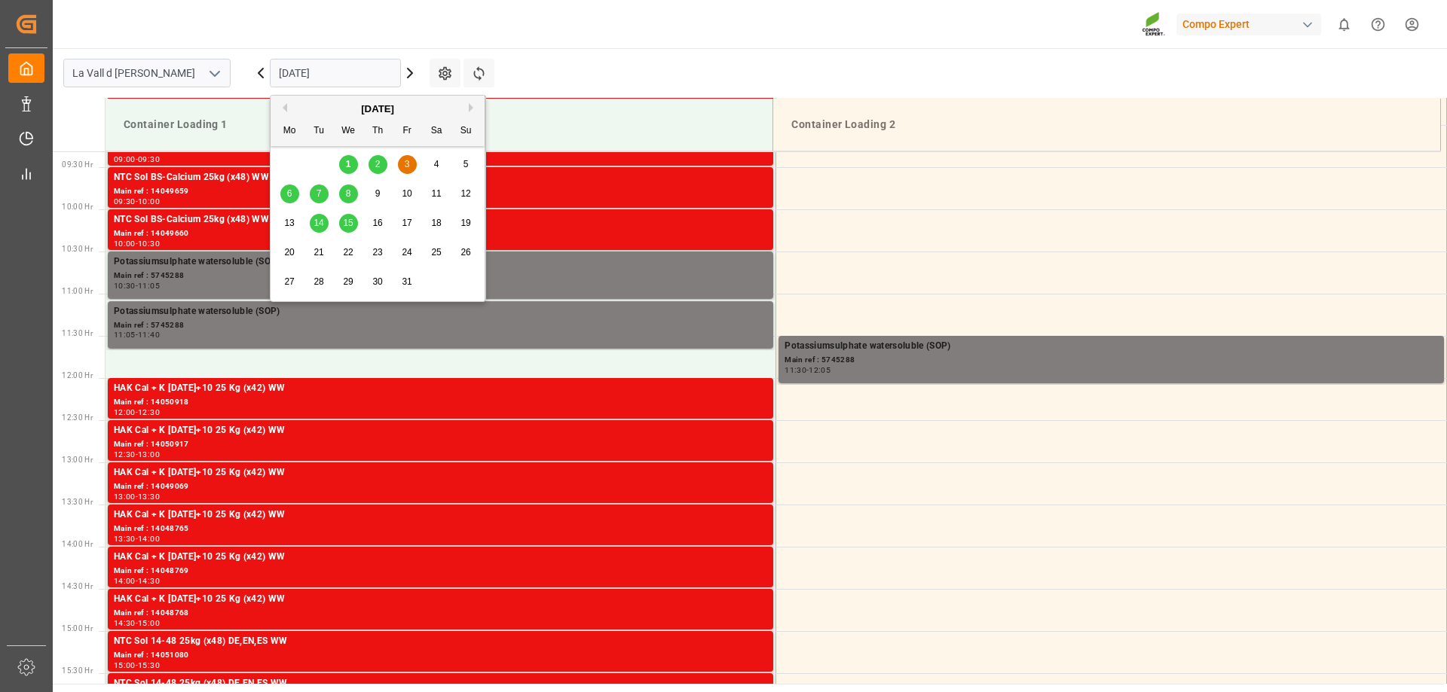
click at [379, 163] on span "2" at bounding box center [377, 164] width 5 height 11
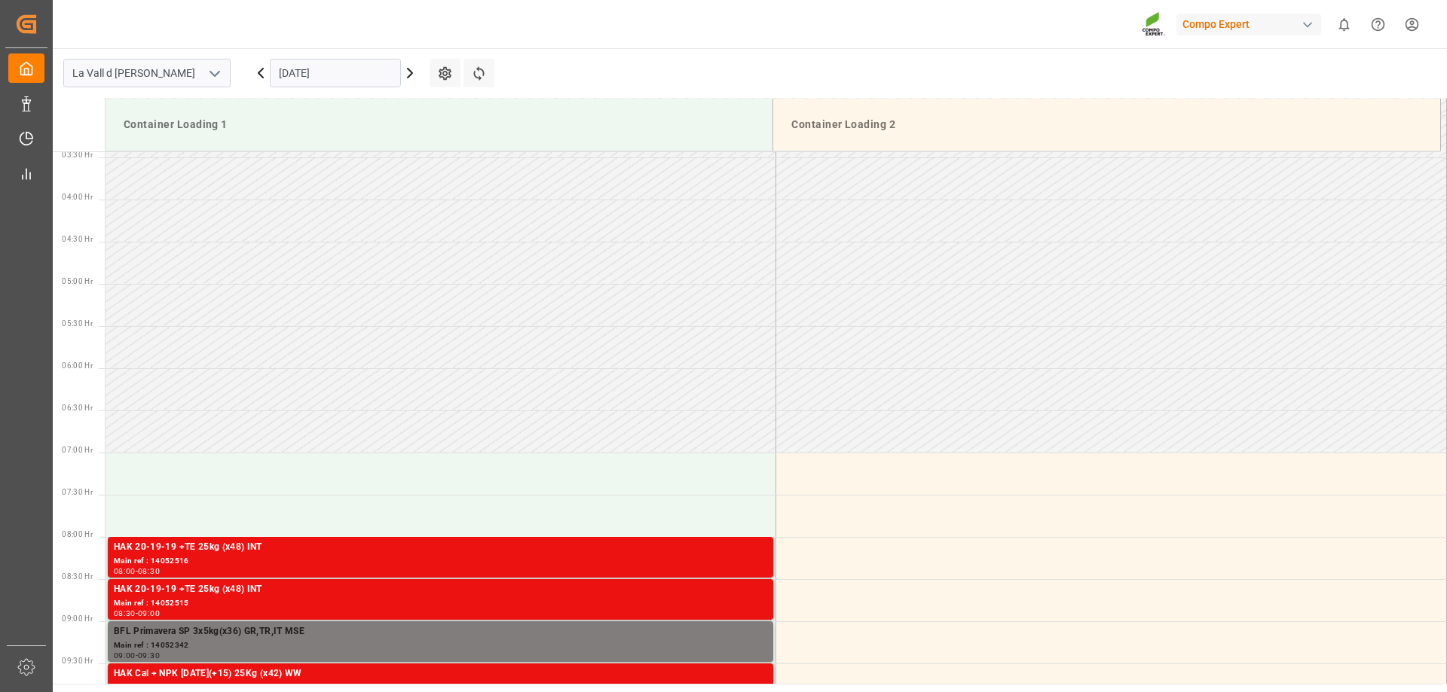
scroll to position [183, 0]
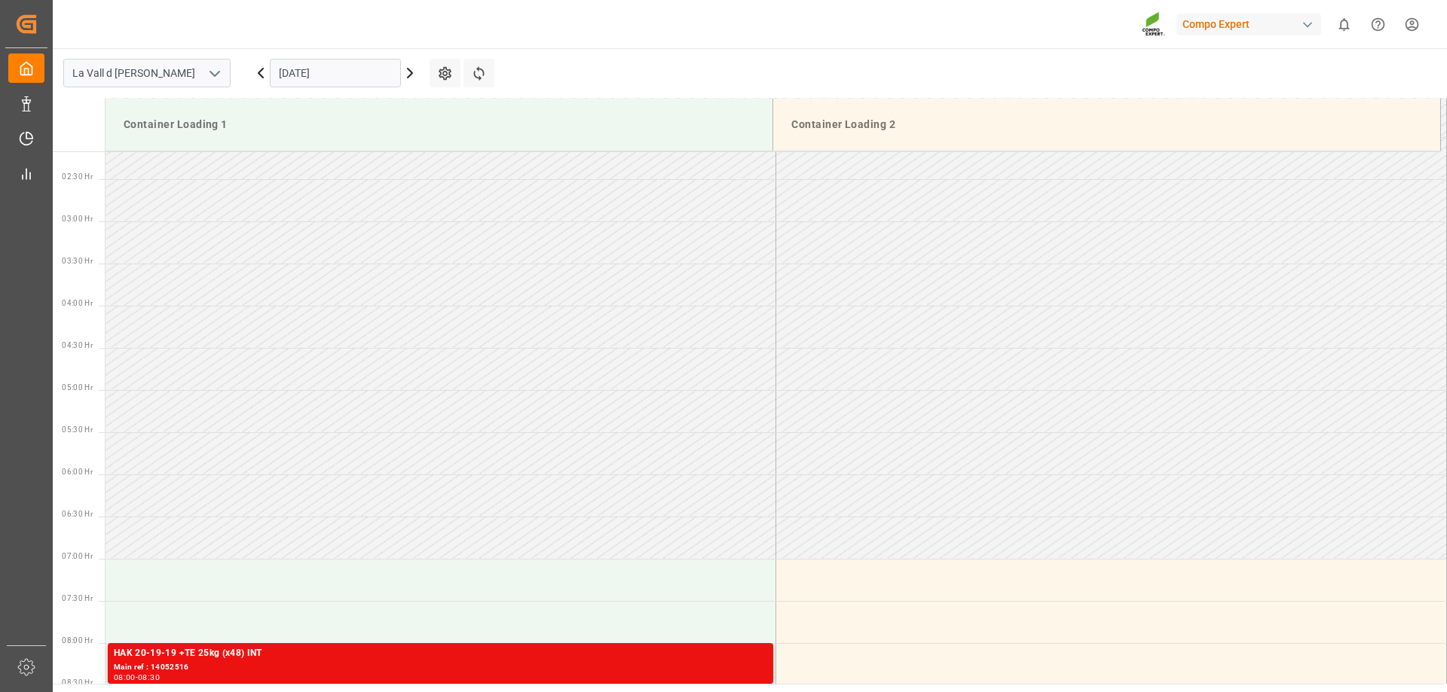
click at [374, 77] on input "02.10.2025" at bounding box center [335, 73] width 131 height 29
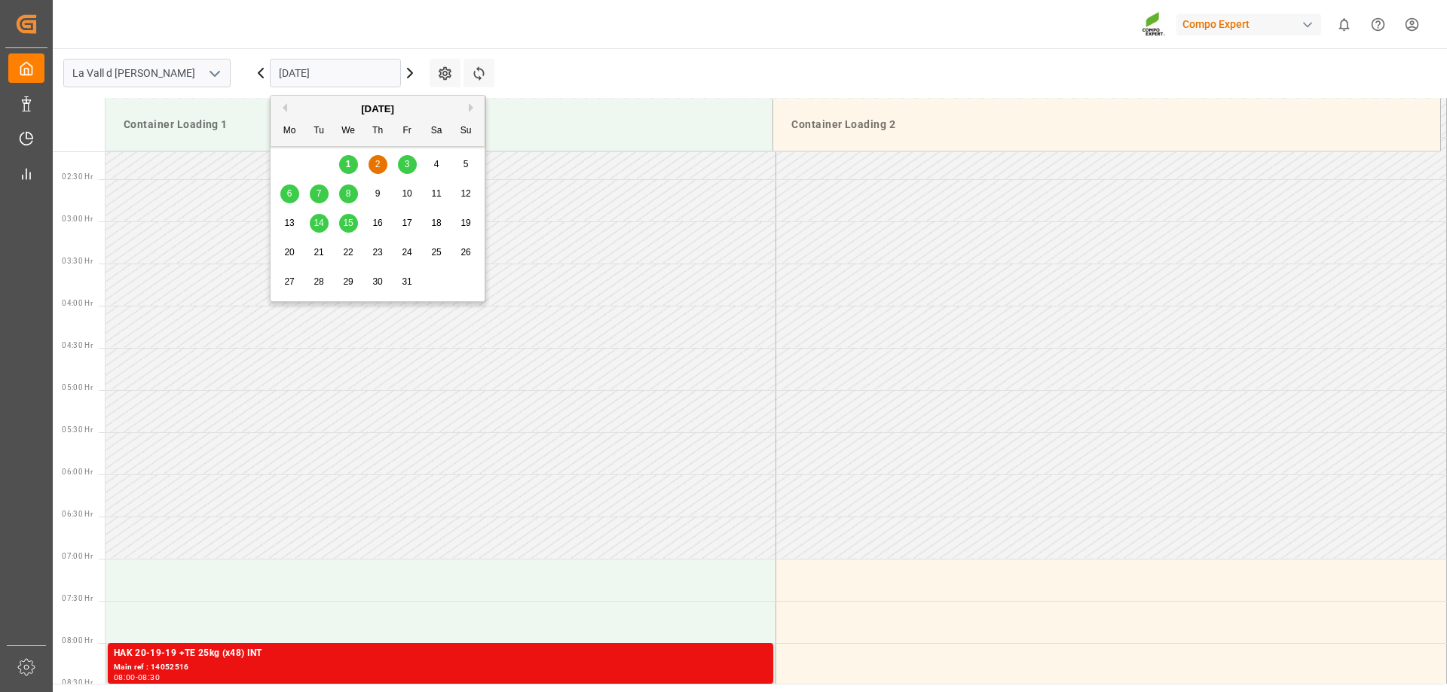
click at [405, 161] on span "3" at bounding box center [407, 164] width 5 height 11
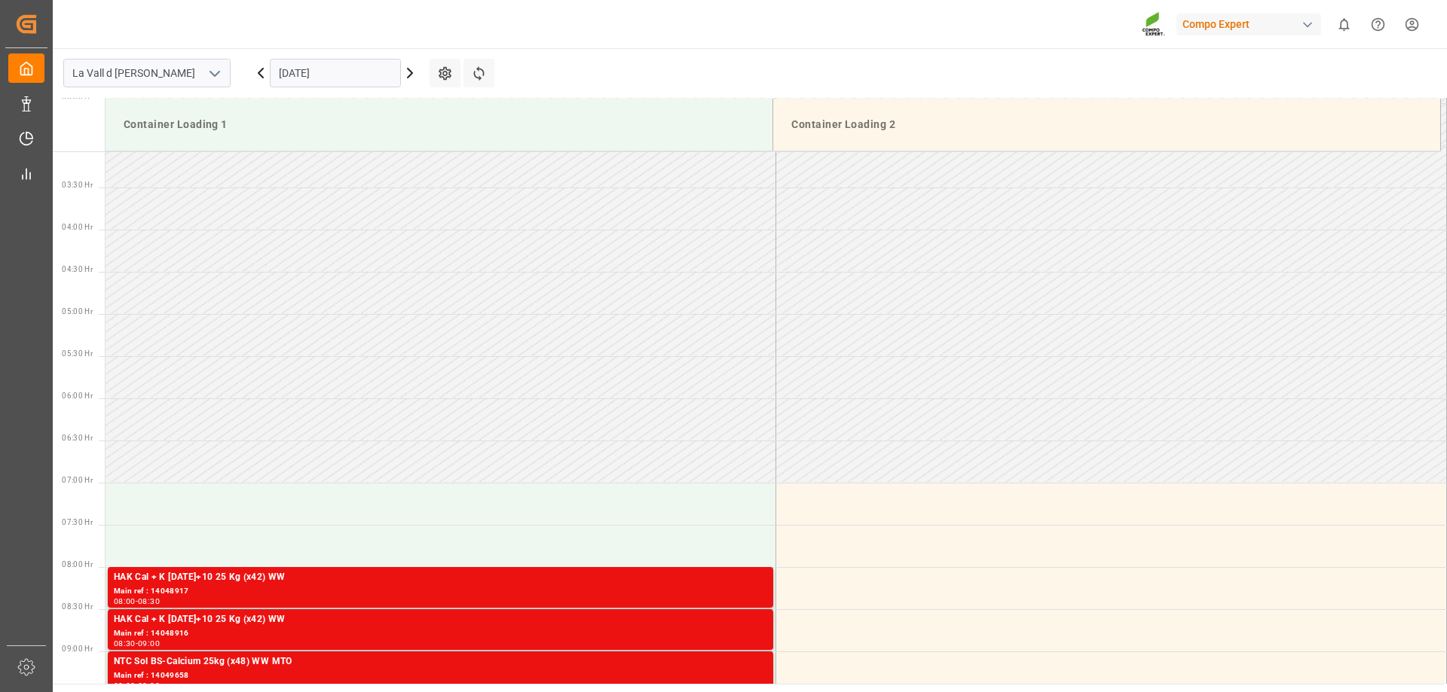
scroll to position [258, 0]
click at [365, 69] on input "03.10.2025" at bounding box center [335, 73] width 131 height 29
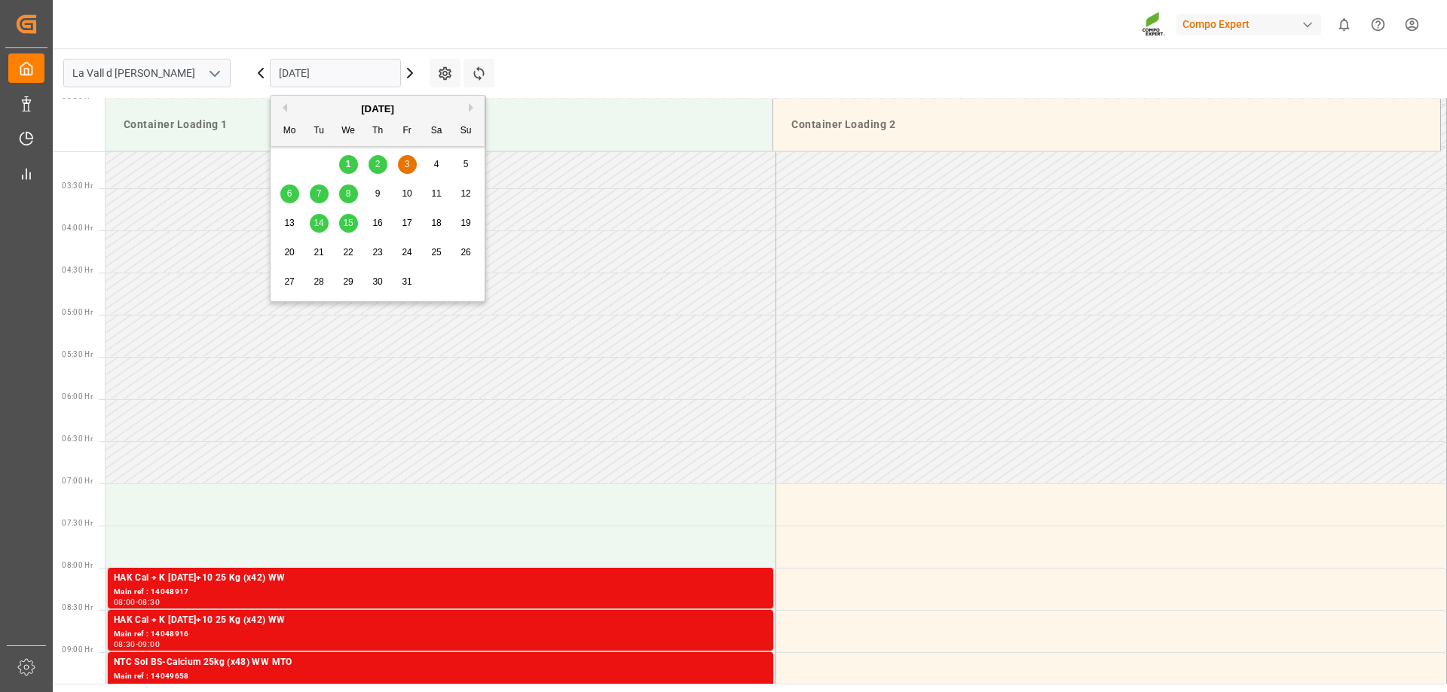
click at [384, 161] on div "2" at bounding box center [377, 165] width 19 height 18
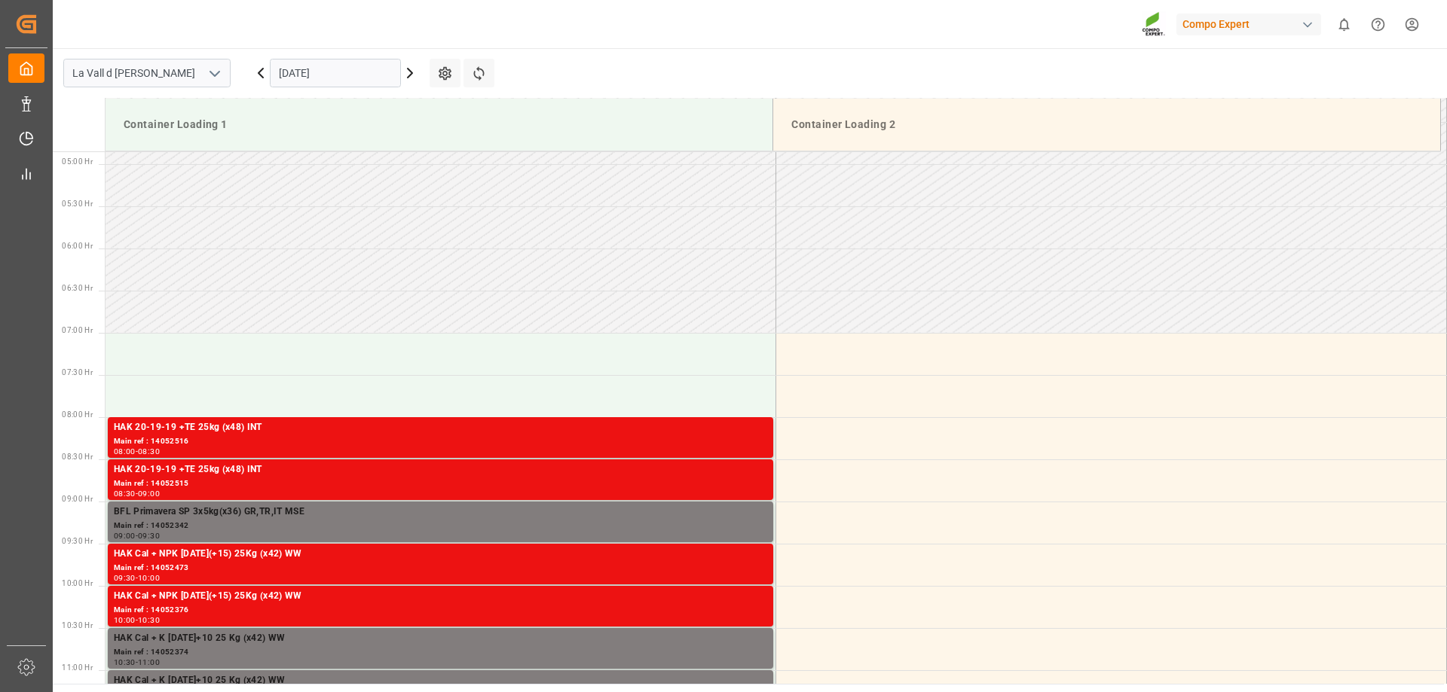
scroll to position [183, 0]
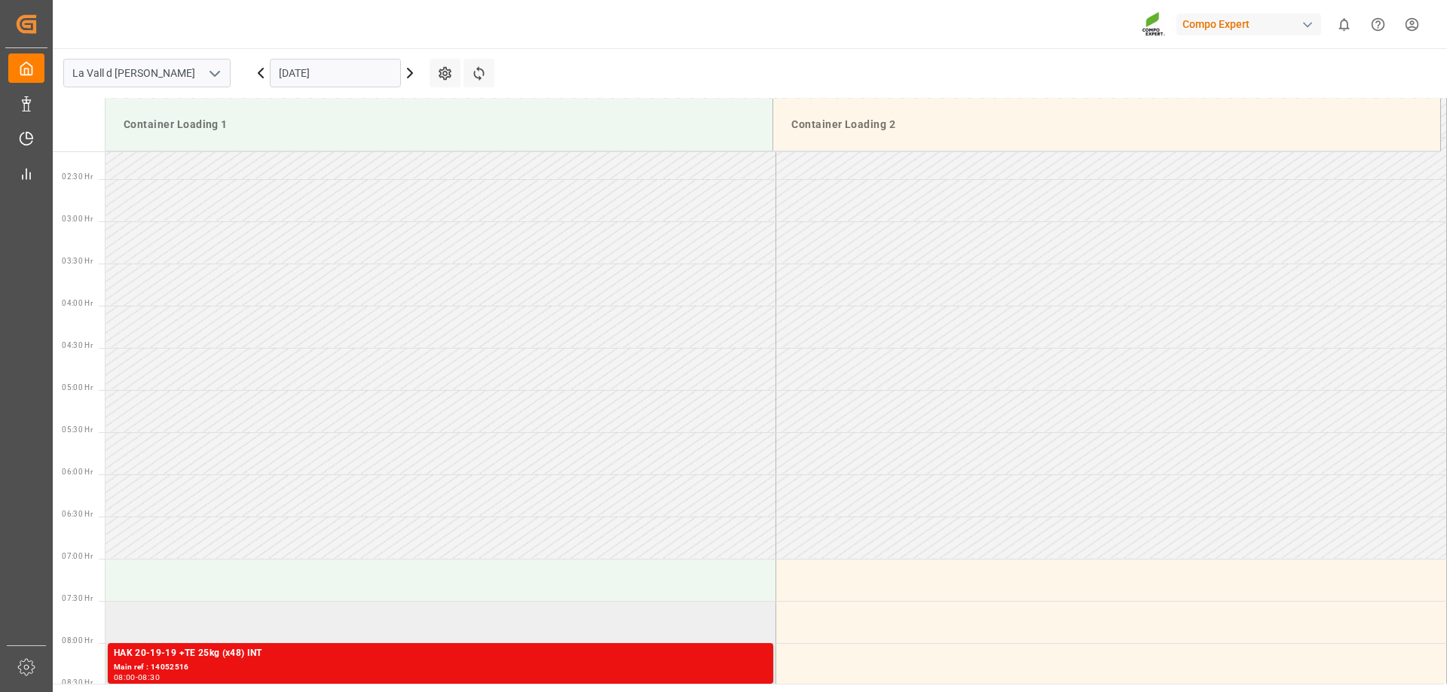
click at [182, 625] on td at bounding box center [440, 622] width 671 height 42
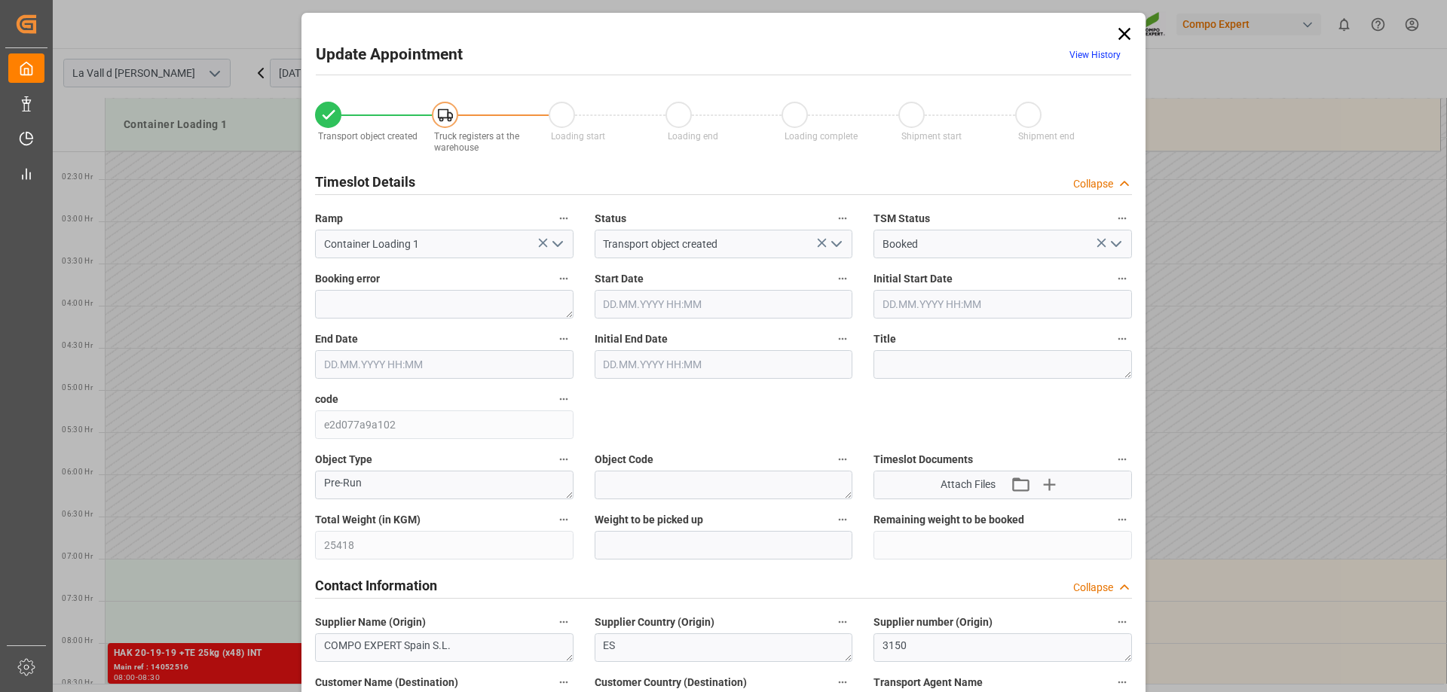
type input "25418"
type input "20"
type input "02.10.2025 07:30"
type input "02.10.2025 08:00"
type input "01.10.2025 12:37"
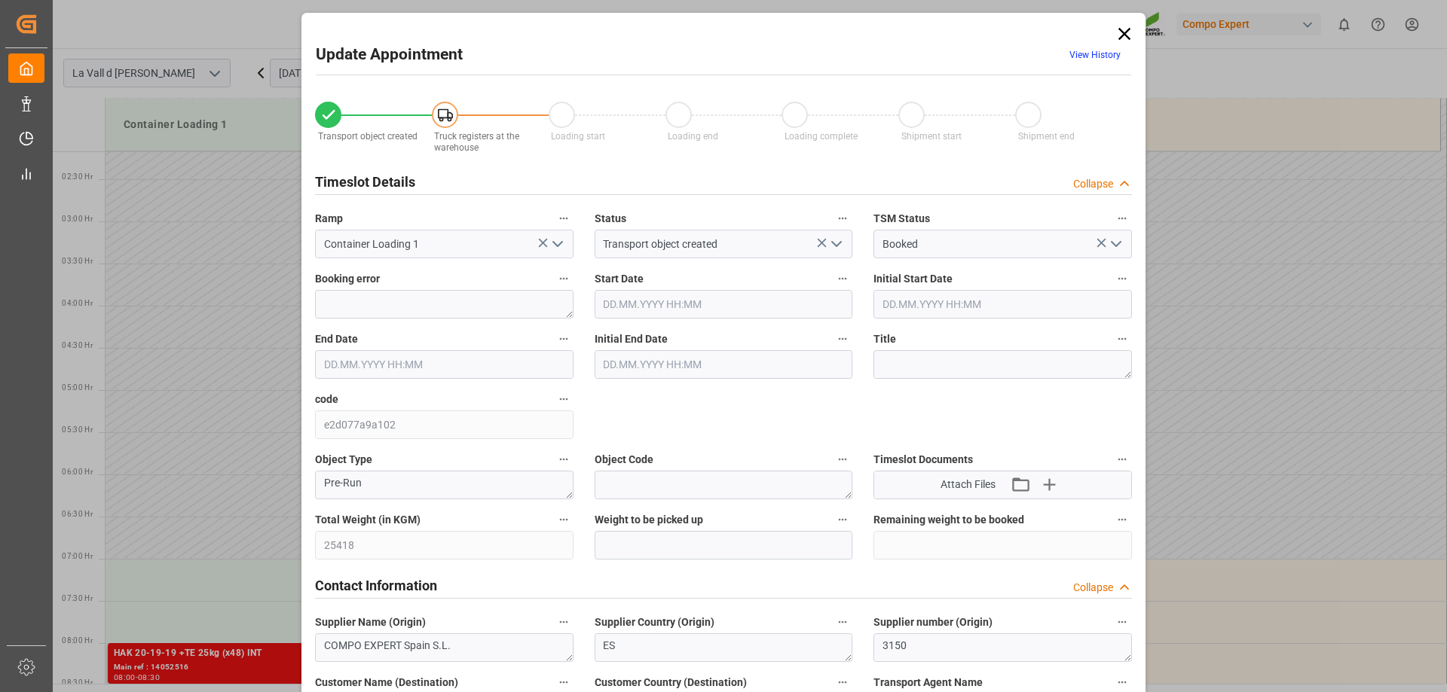
type input "01.10.2025 11:47"
click at [642, 540] on input "text" at bounding box center [724, 545] width 258 height 29
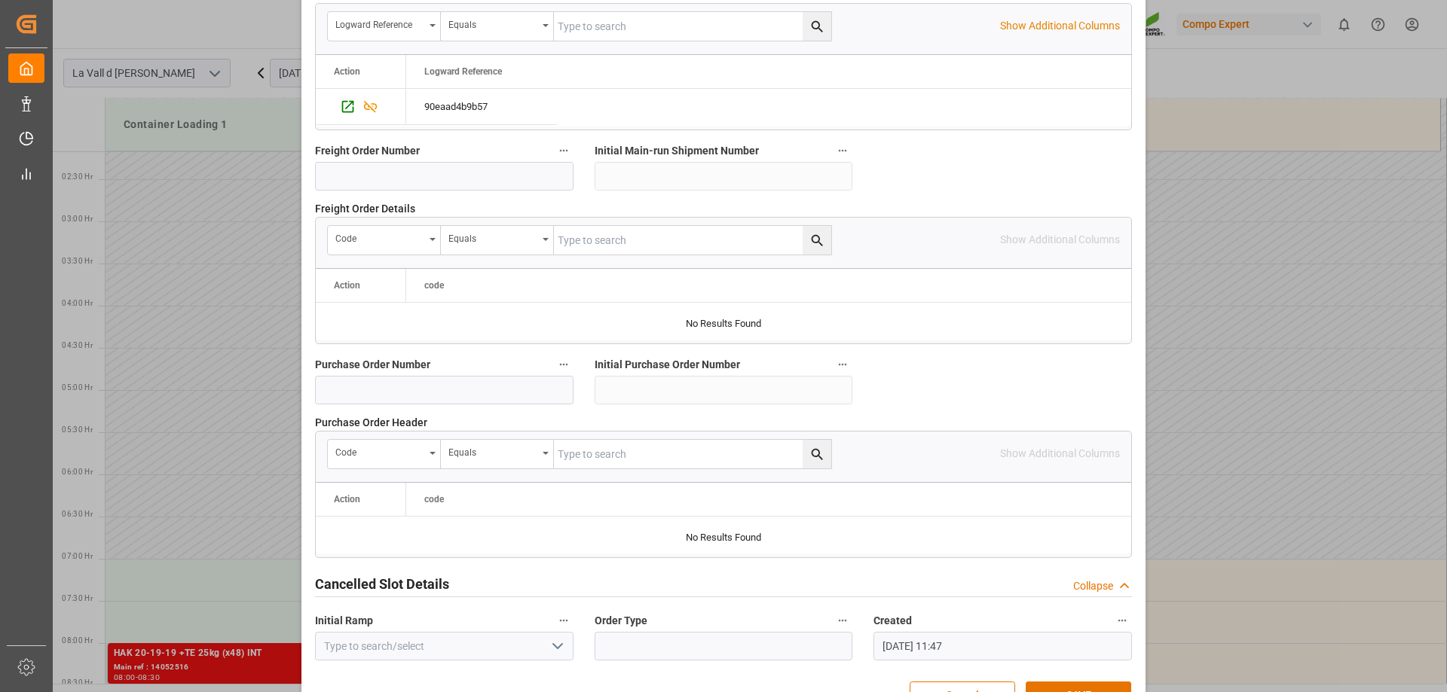
scroll to position [1399, 0]
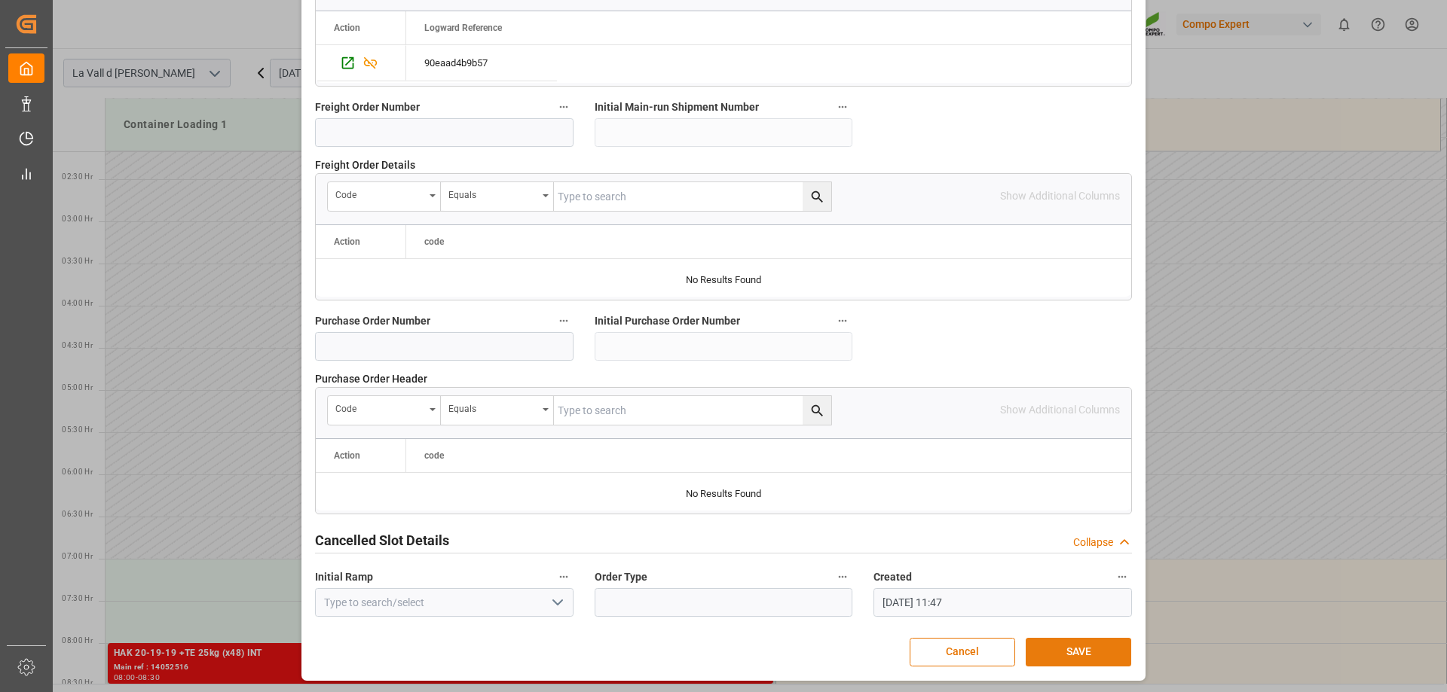
type input "25418"
click at [1062, 650] on button "SAVE" at bounding box center [1078, 652] width 105 height 29
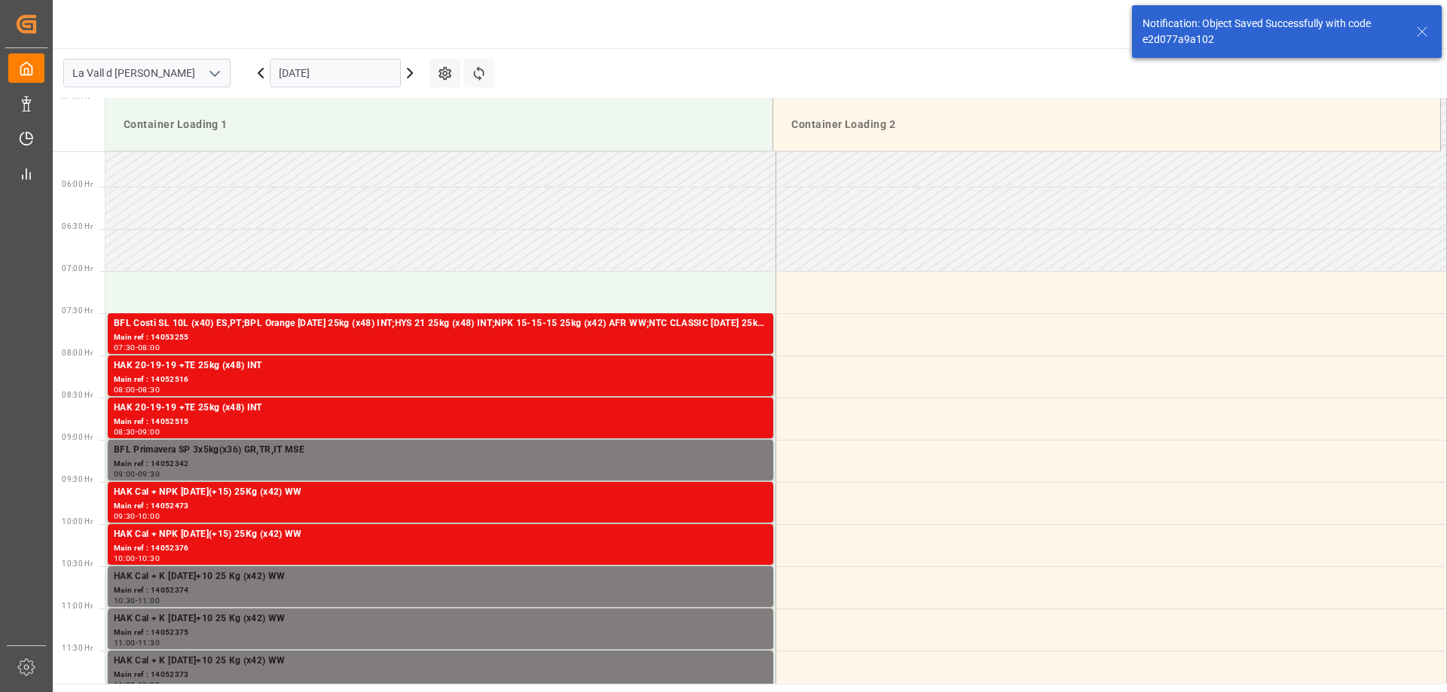
scroll to position [497, 0]
